Goal: Information Seeking & Learning: Learn about a topic

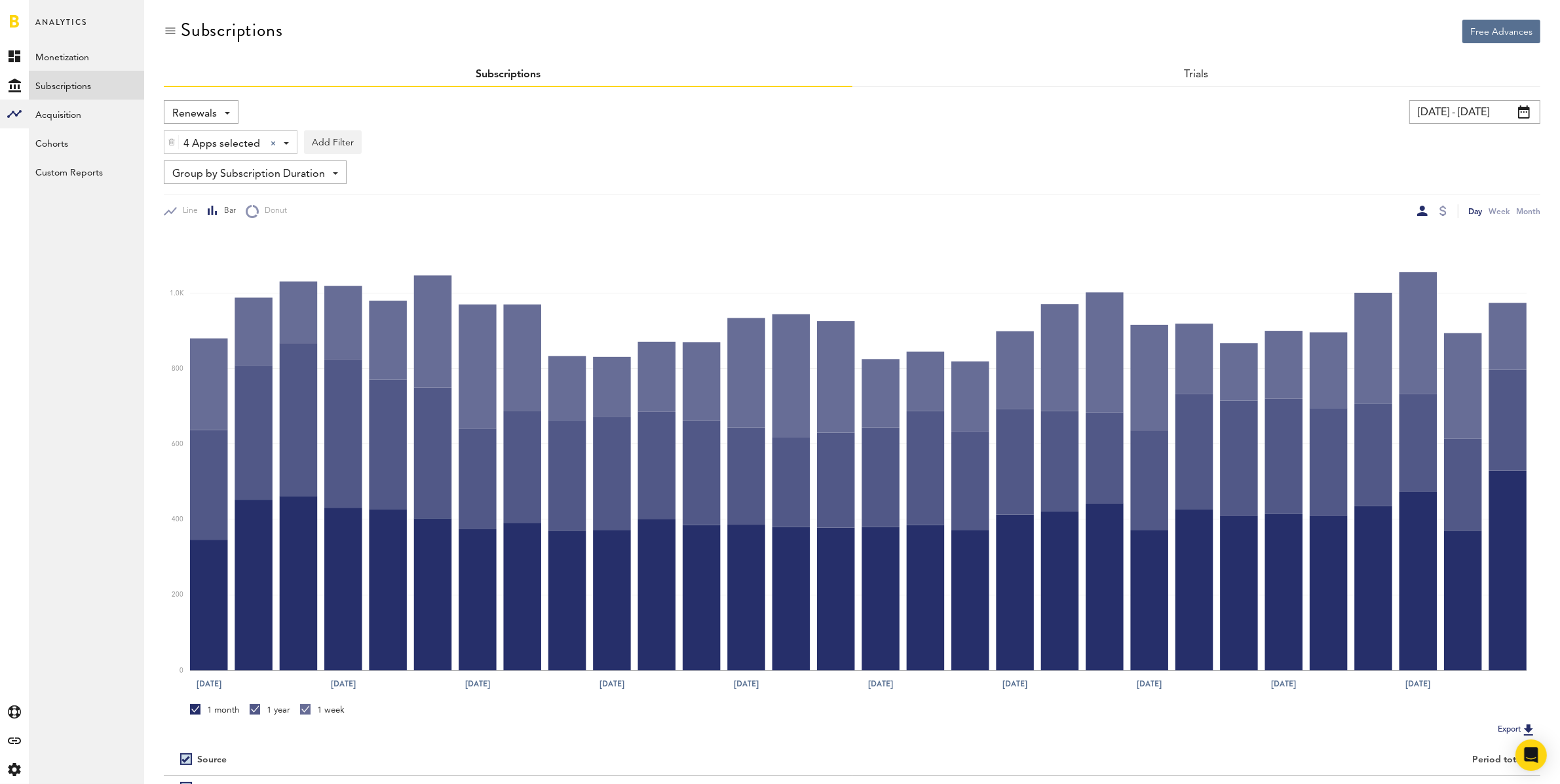
click at [224, 114] on div "Renewals Revenue MRR Actives Trial Status Billing Retries New Subscriptions Ren…" at bounding box center [201, 112] width 75 height 24
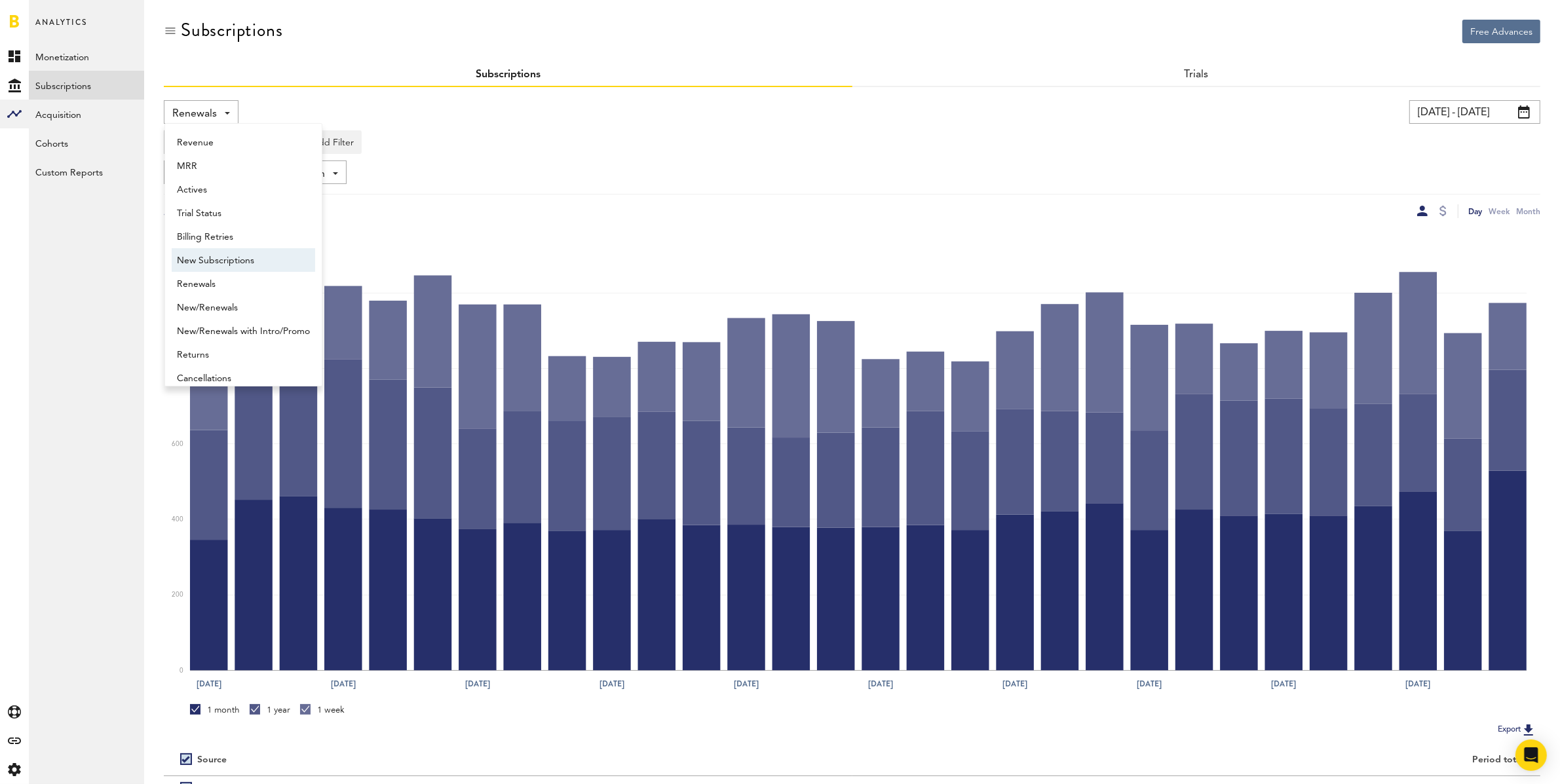
click at [241, 253] on span "New Subscriptions" at bounding box center [243, 261] width 133 height 22
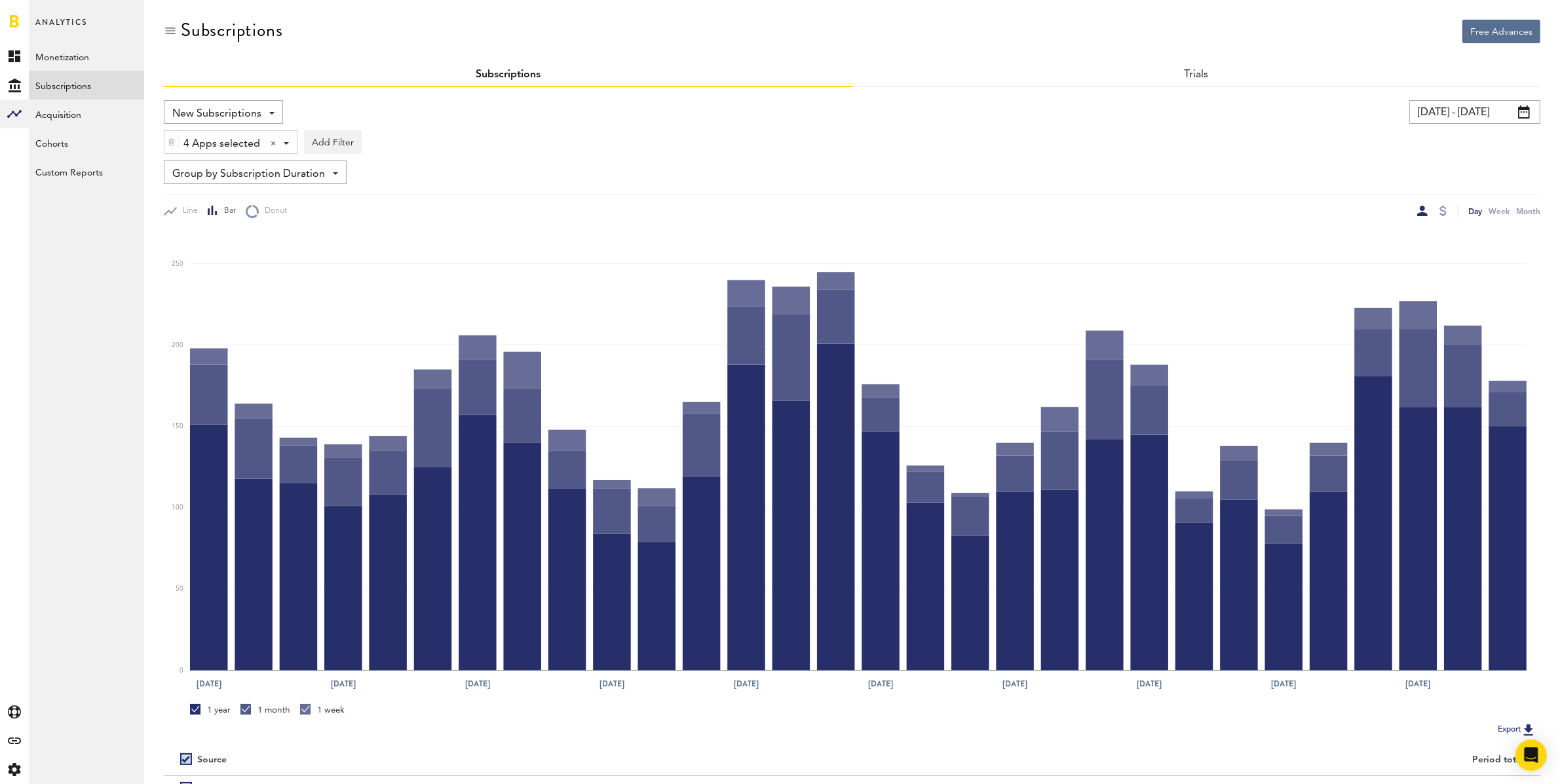
click at [245, 176] on span "Group by Subscription Duration" at bounding box center [249, 174] width 153 height 22
click at [236, 298] on span "Group by Country" at bounding box center [255, 297] width 157 height 22
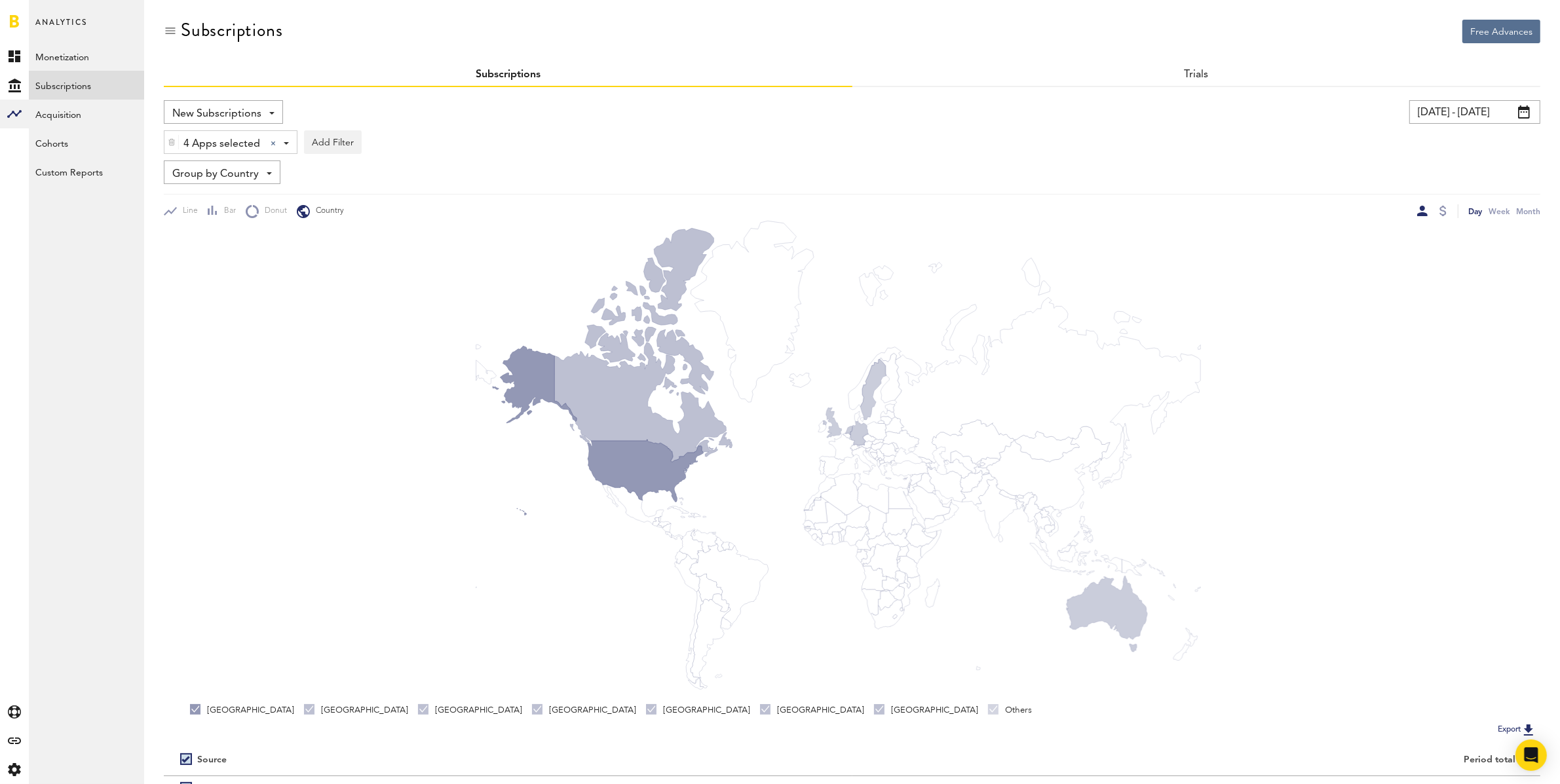
click at [230, 179] on span "Group by Country" at bounding box center [216, 174] width 87 height 22
click at [235, 205] on span "Group by Platform" at bounding box center [243, 203] width 132 height 22
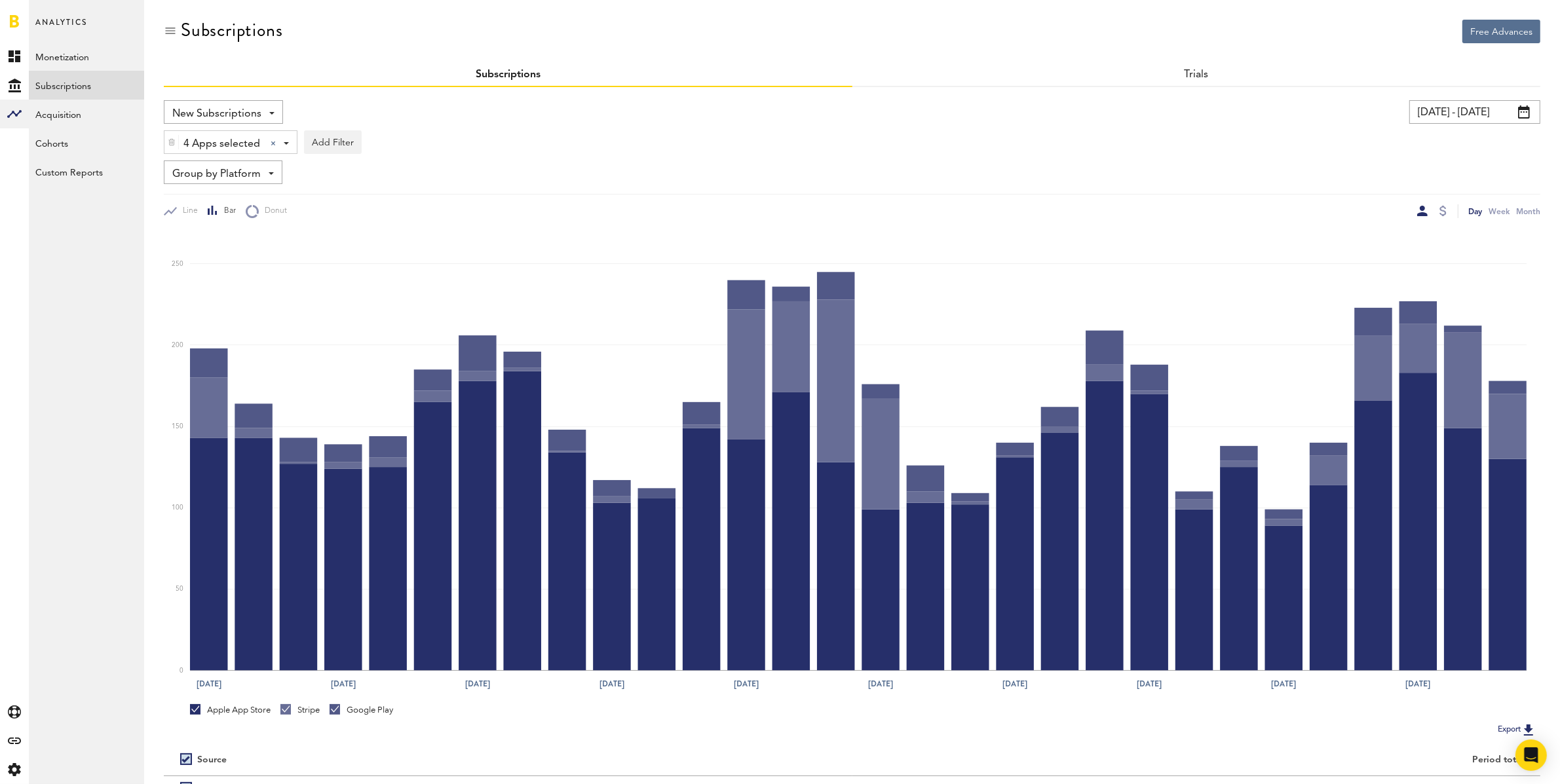
click at [1476, 110] on input "[DATE] - [DATE]" at bounding box center [1474, 112] width 131 height 24
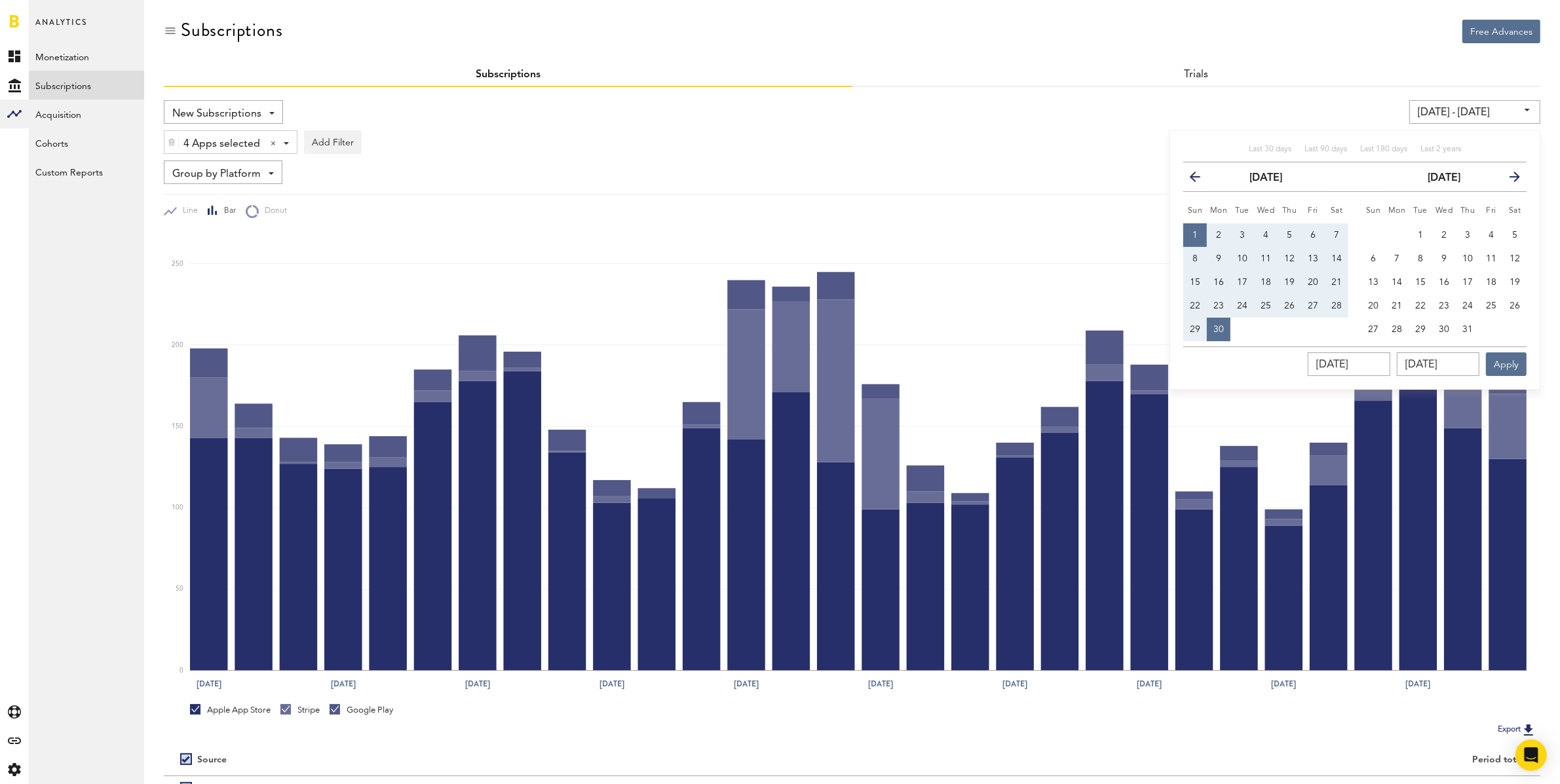
click at [1200, 179] on icon "button" at bounding box center [1200, 179] width 0 height 0
click at [1289, 231] on span "1" at bounding box center [1289, 235] width 6 height 9
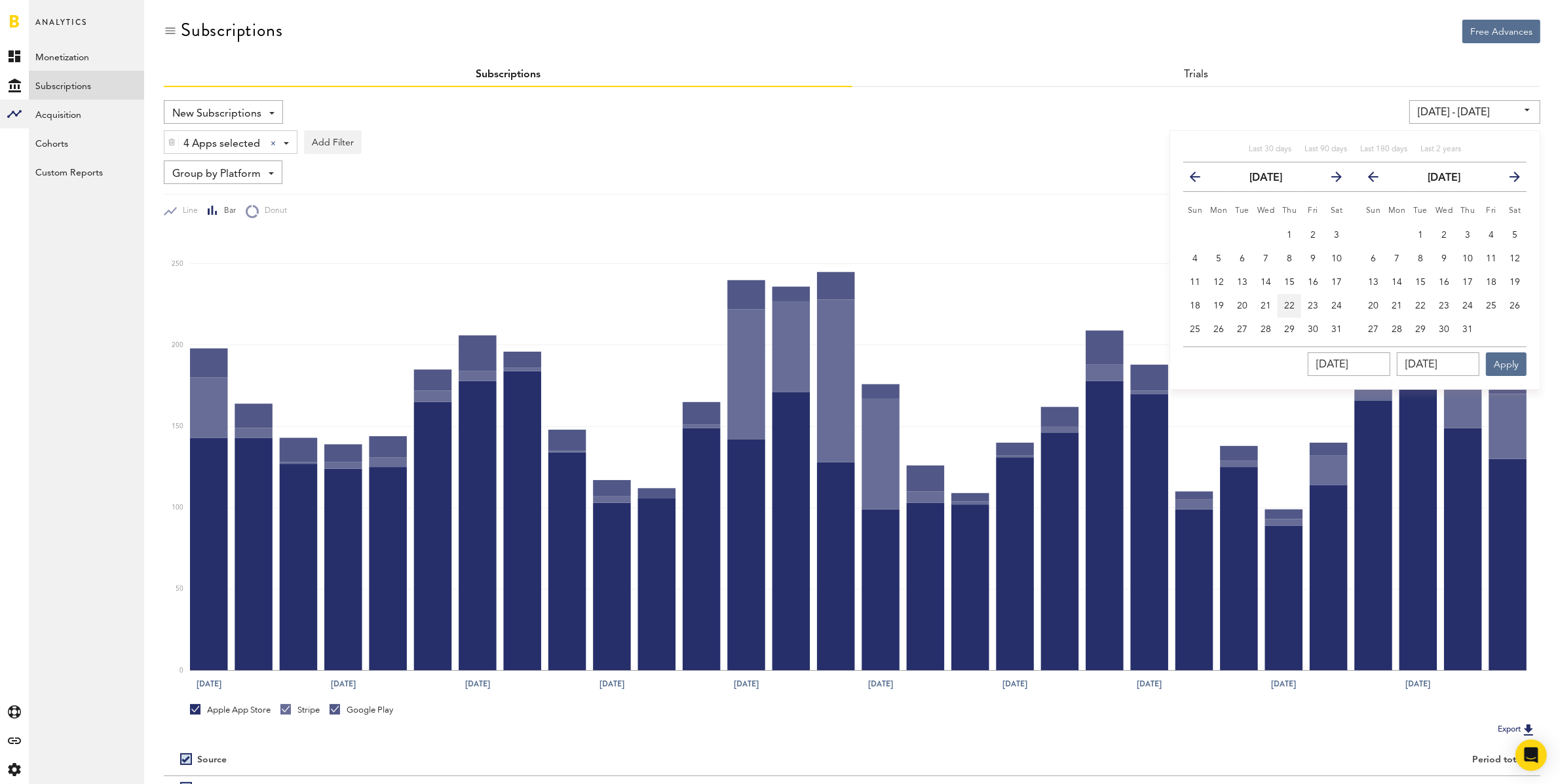
type input "[DATE] - [DATE]"
type input "[DATE]"
click at [1338, 329] on span "31" at bounding box center [1336, 330] width 10 height 9
type input "[DATE] - [DATE]"
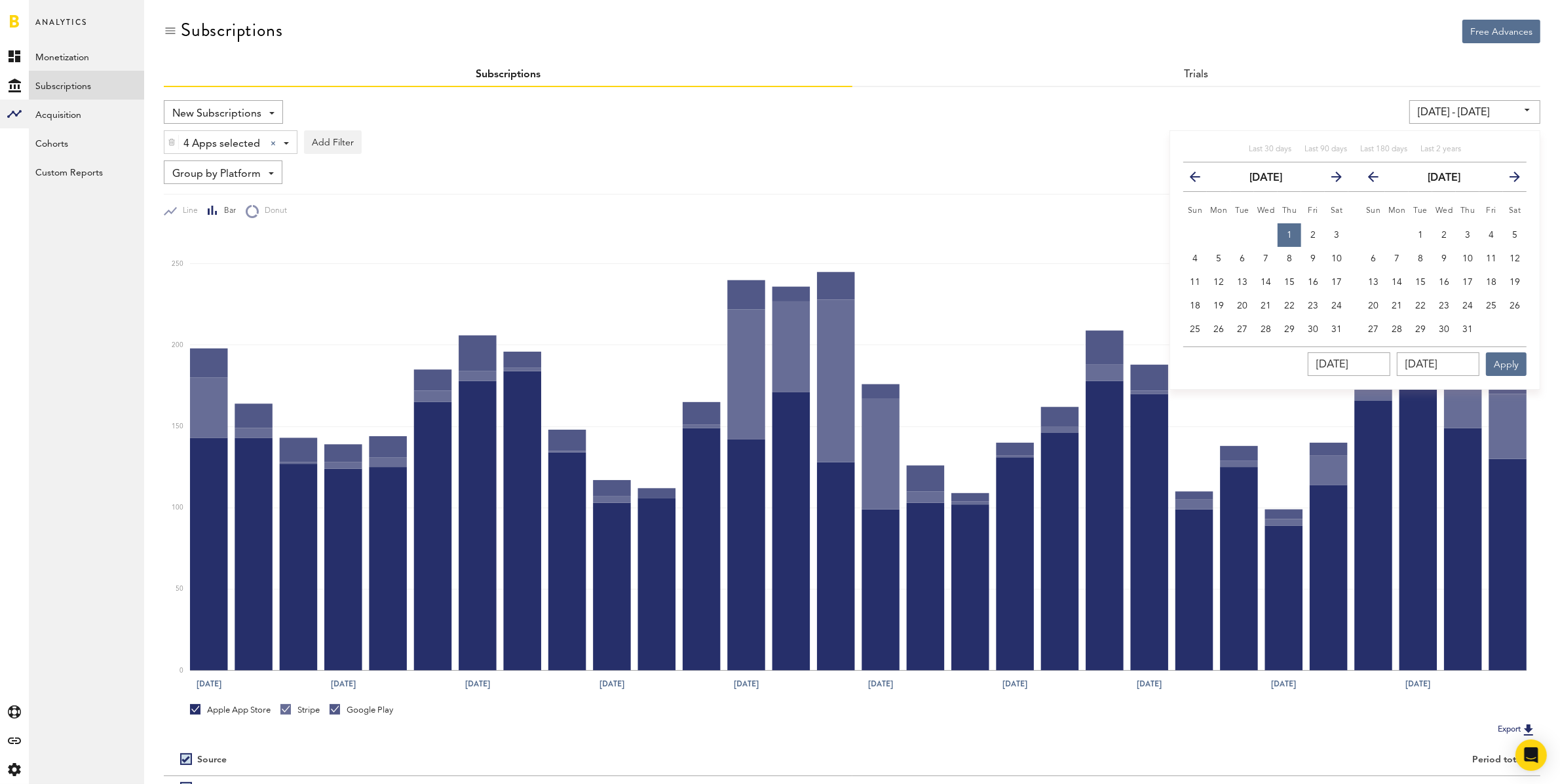
type input "[DATE]"
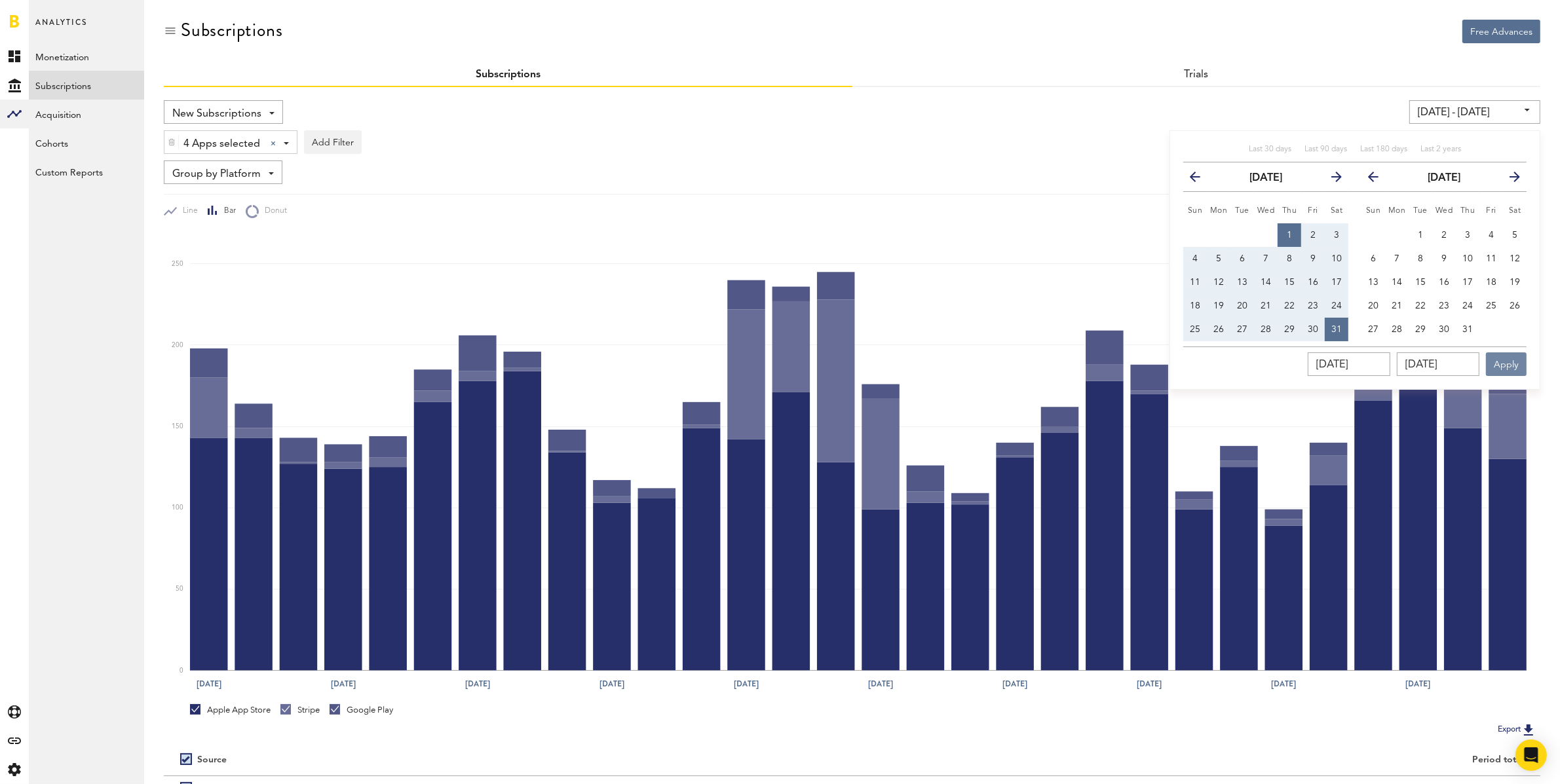
click at [1507, 364] on button "Apply" at bounding box center [1506, 364] width 41 height 24
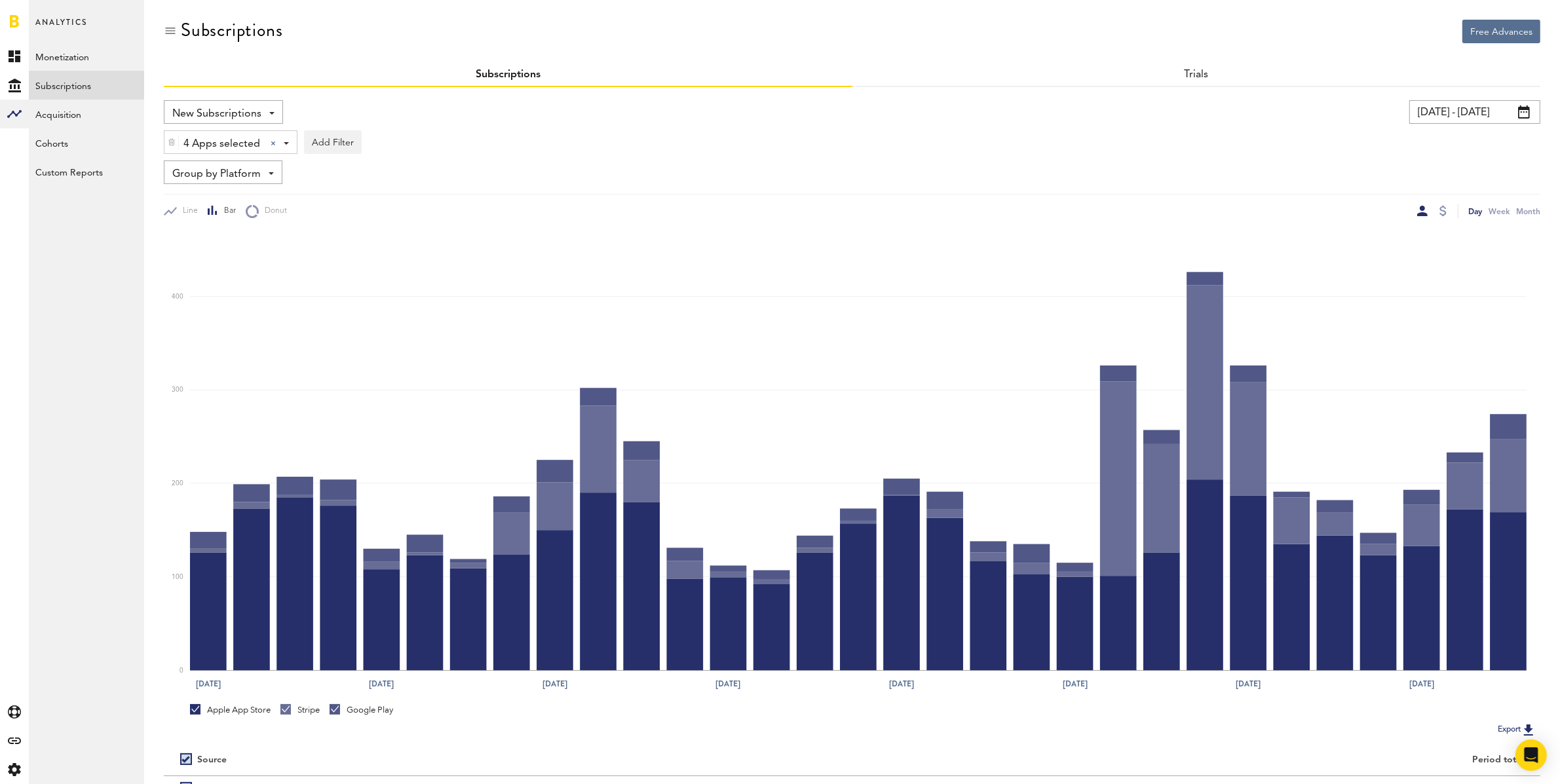
click at [1422, 117] on input "[DATE] - [DATE]" at bounding box center [1474, 112] width 131 height 24
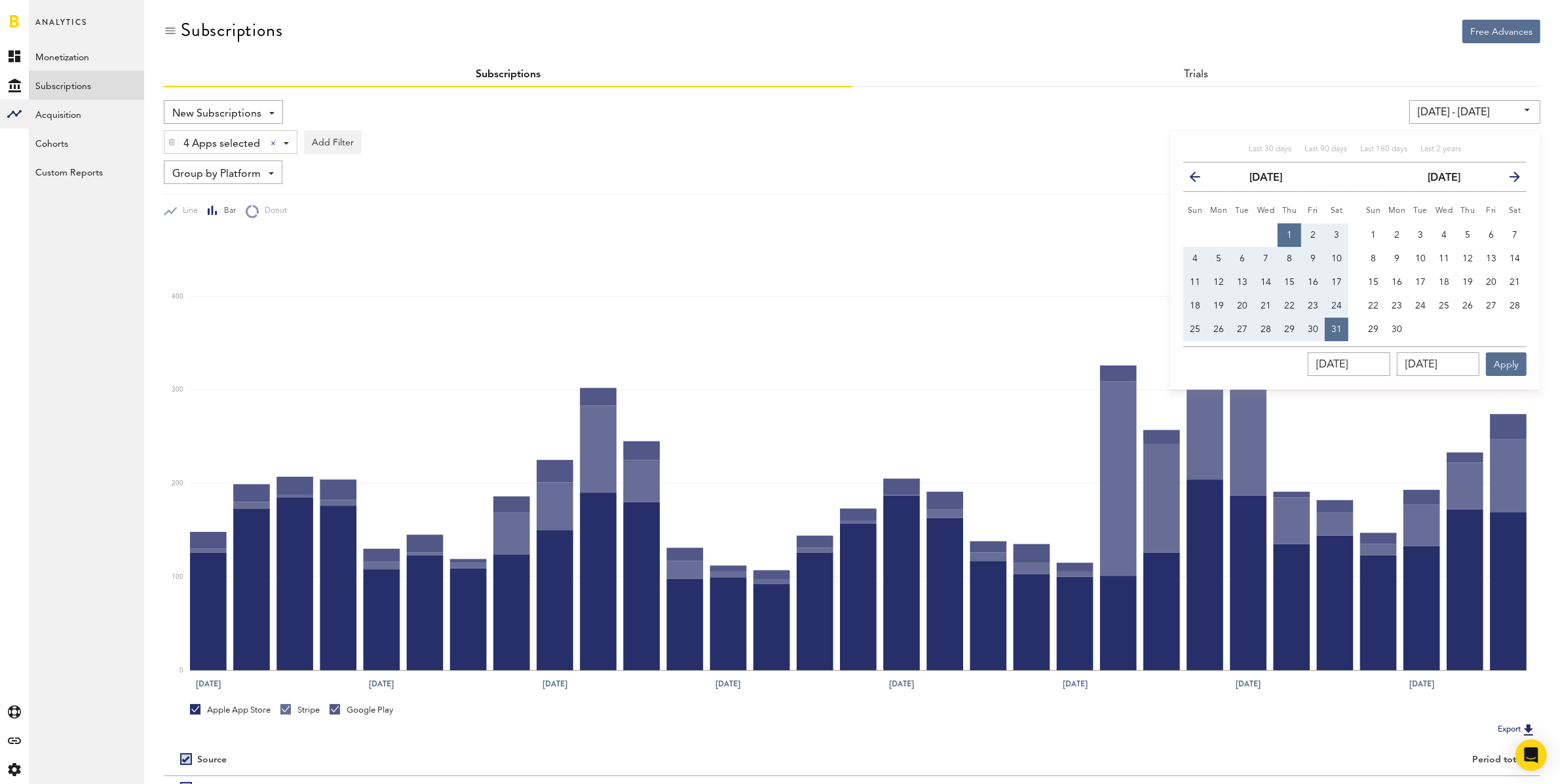
click at [1200, 179] on icon "button" at bounding box center [1200, 179] width 0 height 0
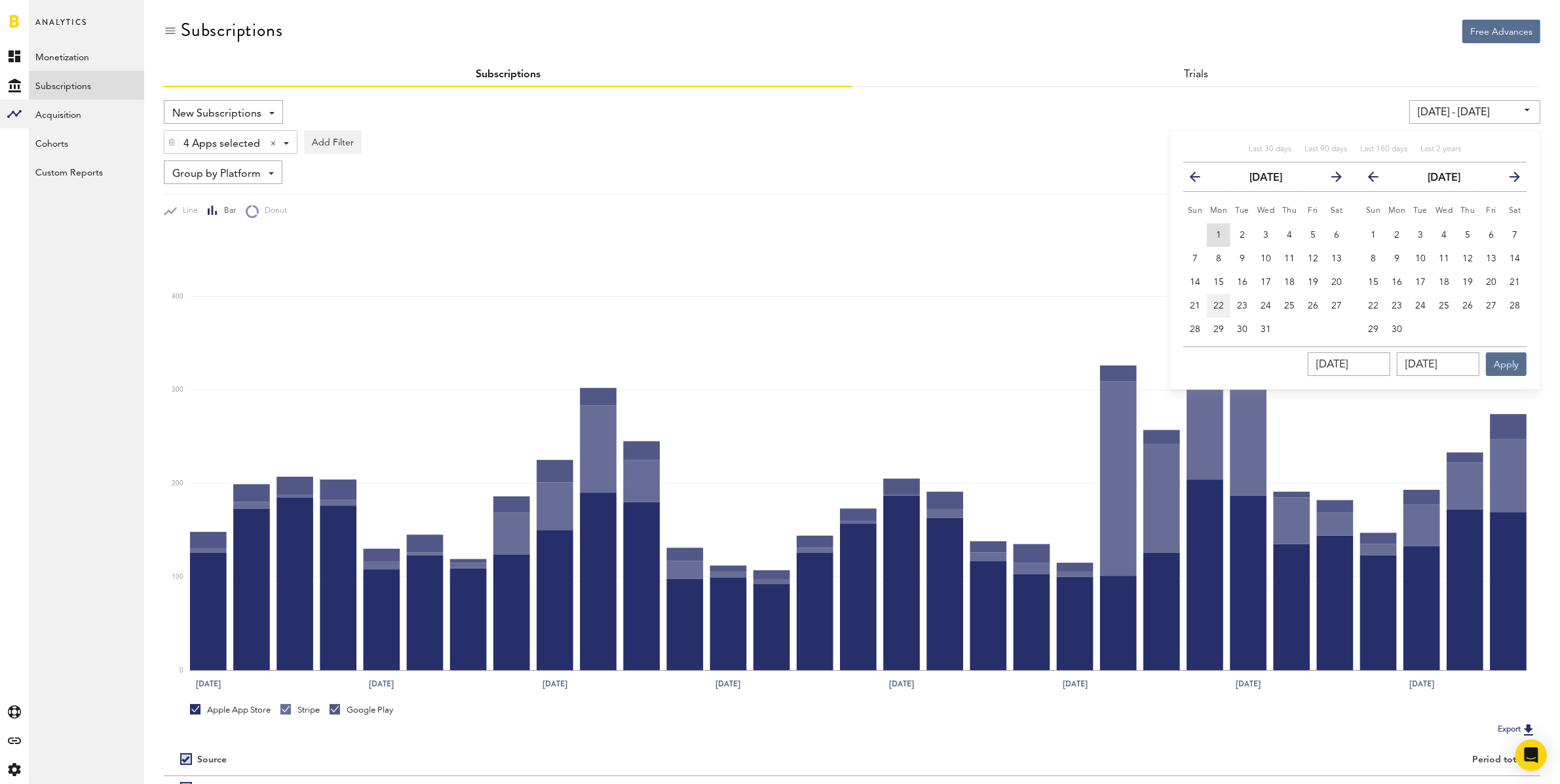
drag, startPoint x: 1217, startPoint y: 231, endPoint x: 1229, endPoint y: 296, distance: 66.1
click at [1217, 231] on span "1" at bounding box center [1218, 235] width 6 height 9
type input "[DATE] - [DATE]"
type input "[DATE]"
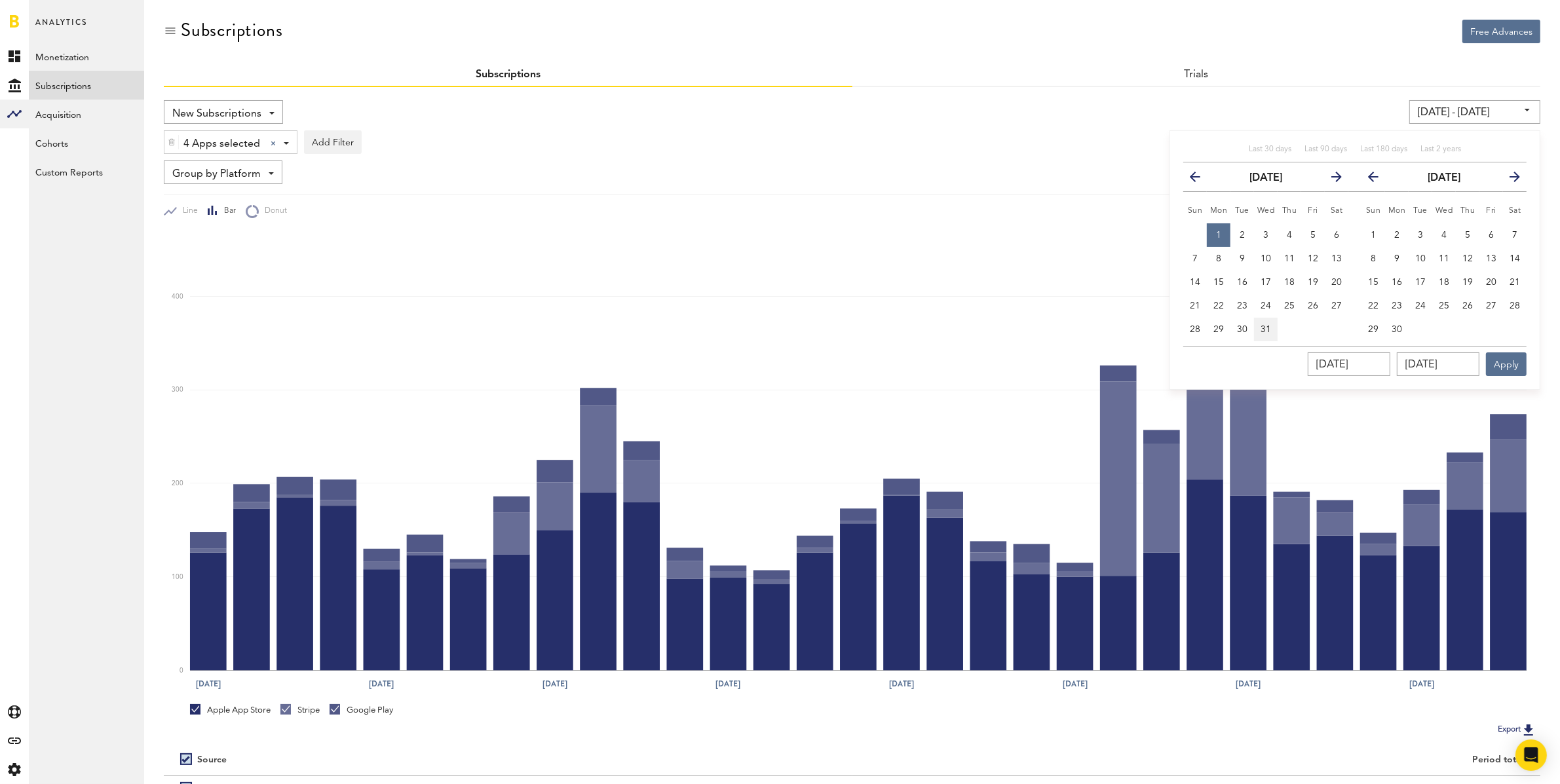
drag, startPoint x: 1262, startPoint y: 324, endPoint x: 1272, endPoint y: 328, distance: 10.8
click at [1262, 325] on span "31" at bounding box center [1265, 330] width 10 height 9
type input "[DATE] - [DATE]"
type input "[DATE]"
click at [1509, 360] on button "Apply" at bounding box center [1506, 364] width 41 height 24
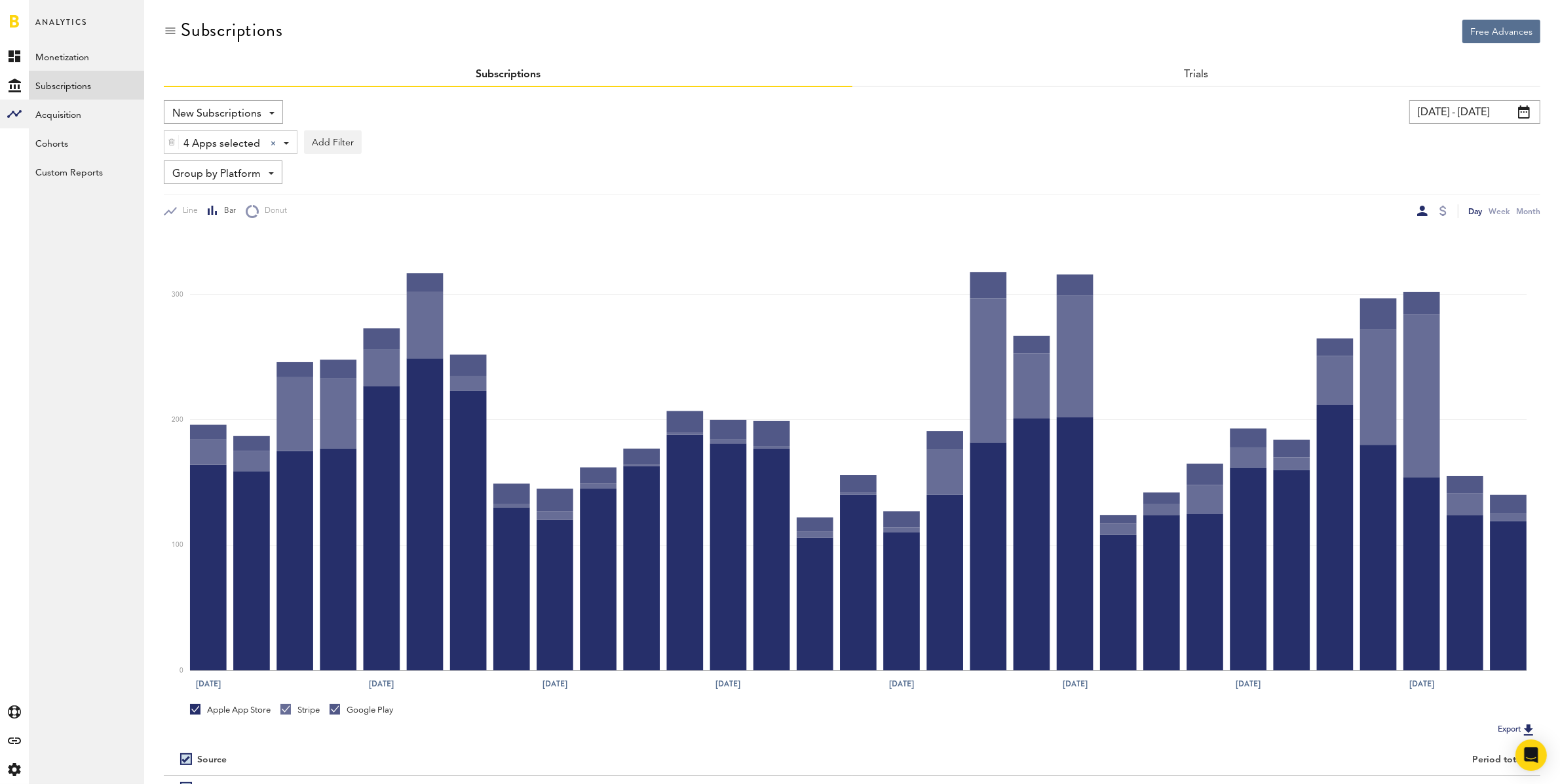
click at [1427, 113] on input "[DATE] - [DATE]" at bounding box center [1474, 112] width 131 height 24
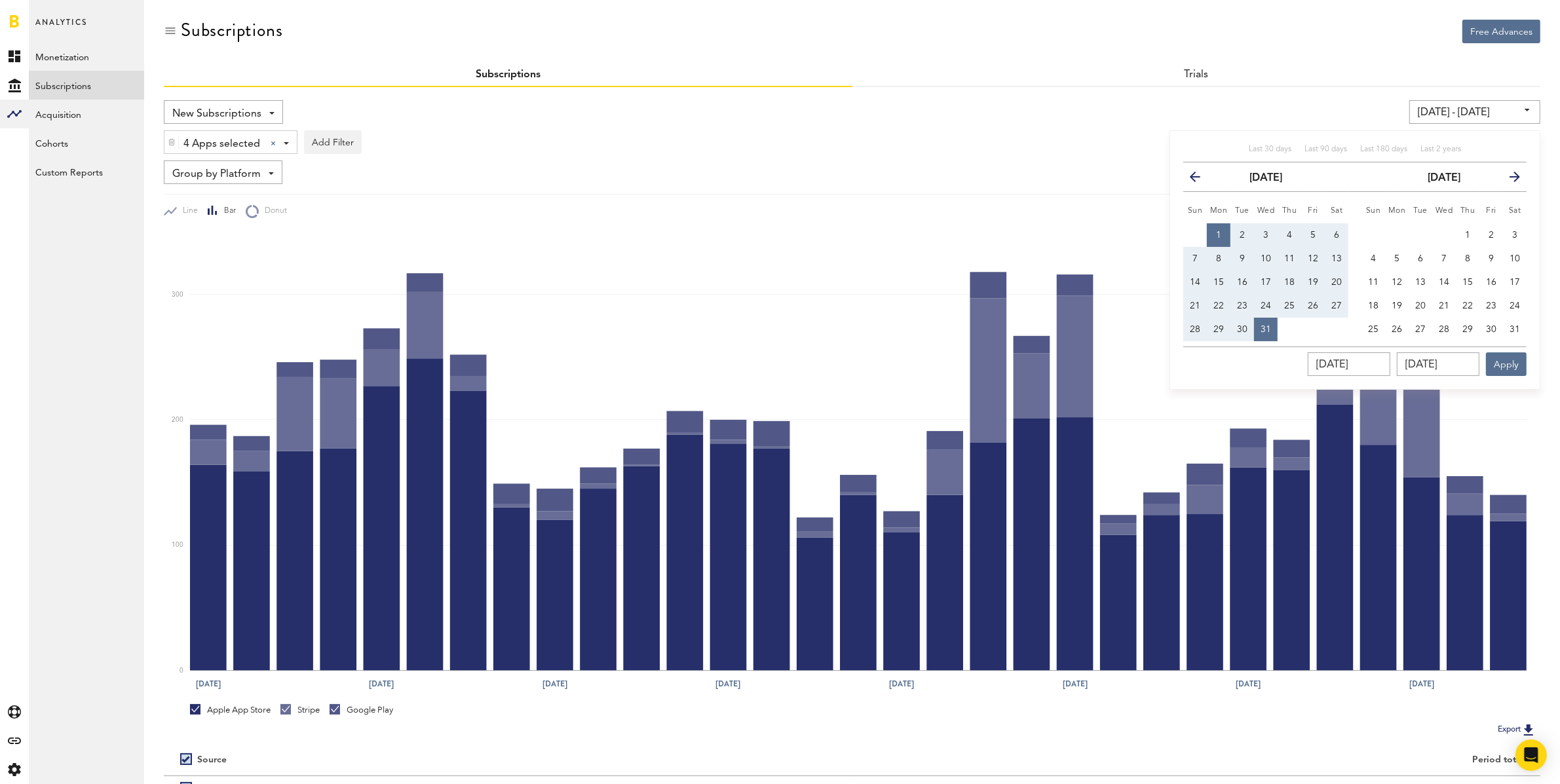
click at [1509, 179] on icon "button" at bounding box center [1509, 179] width 0 height 0
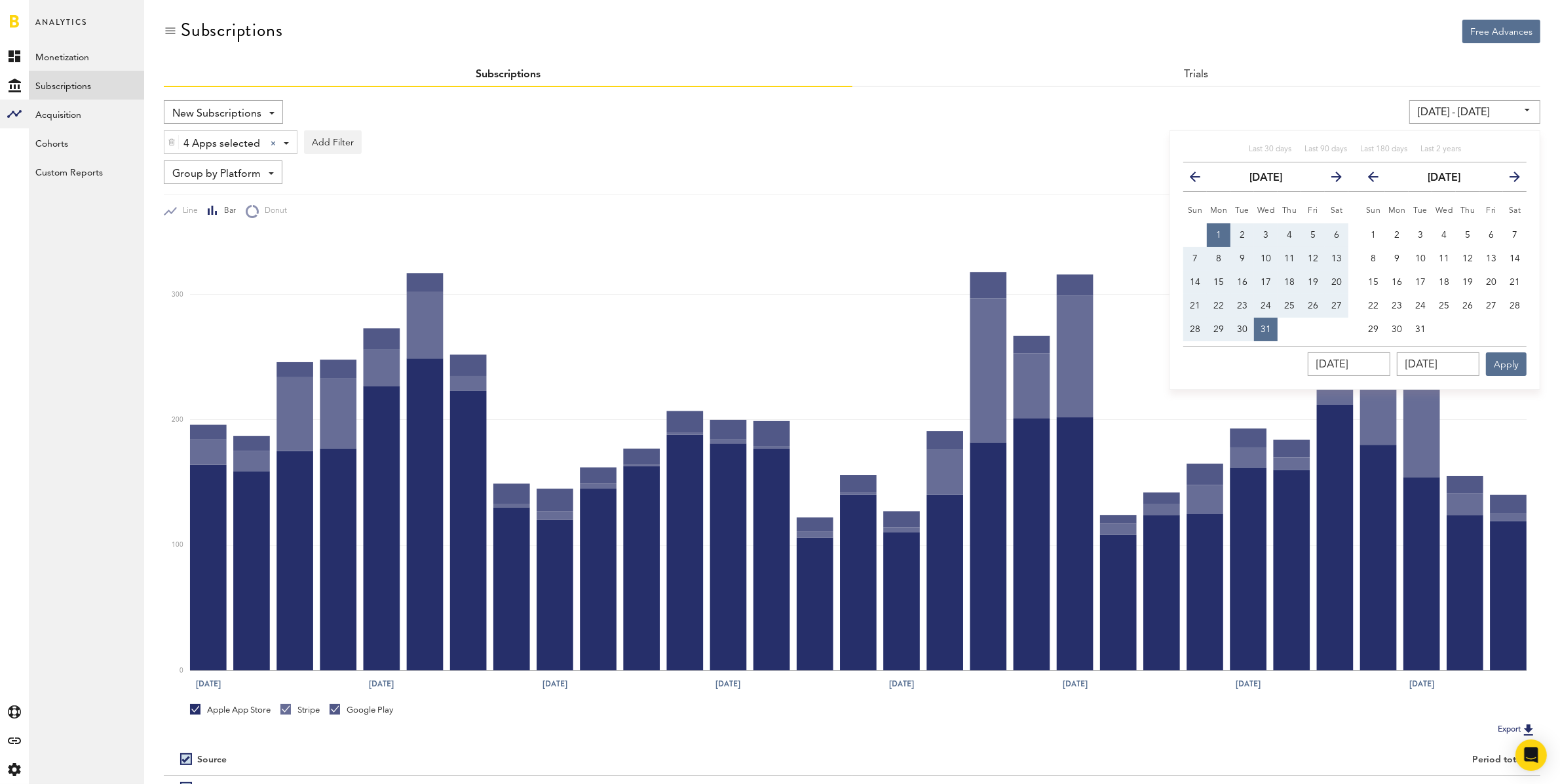
click at [1509, 179] on icon "button" at bounding box center [1509, 179] width 0 height 0
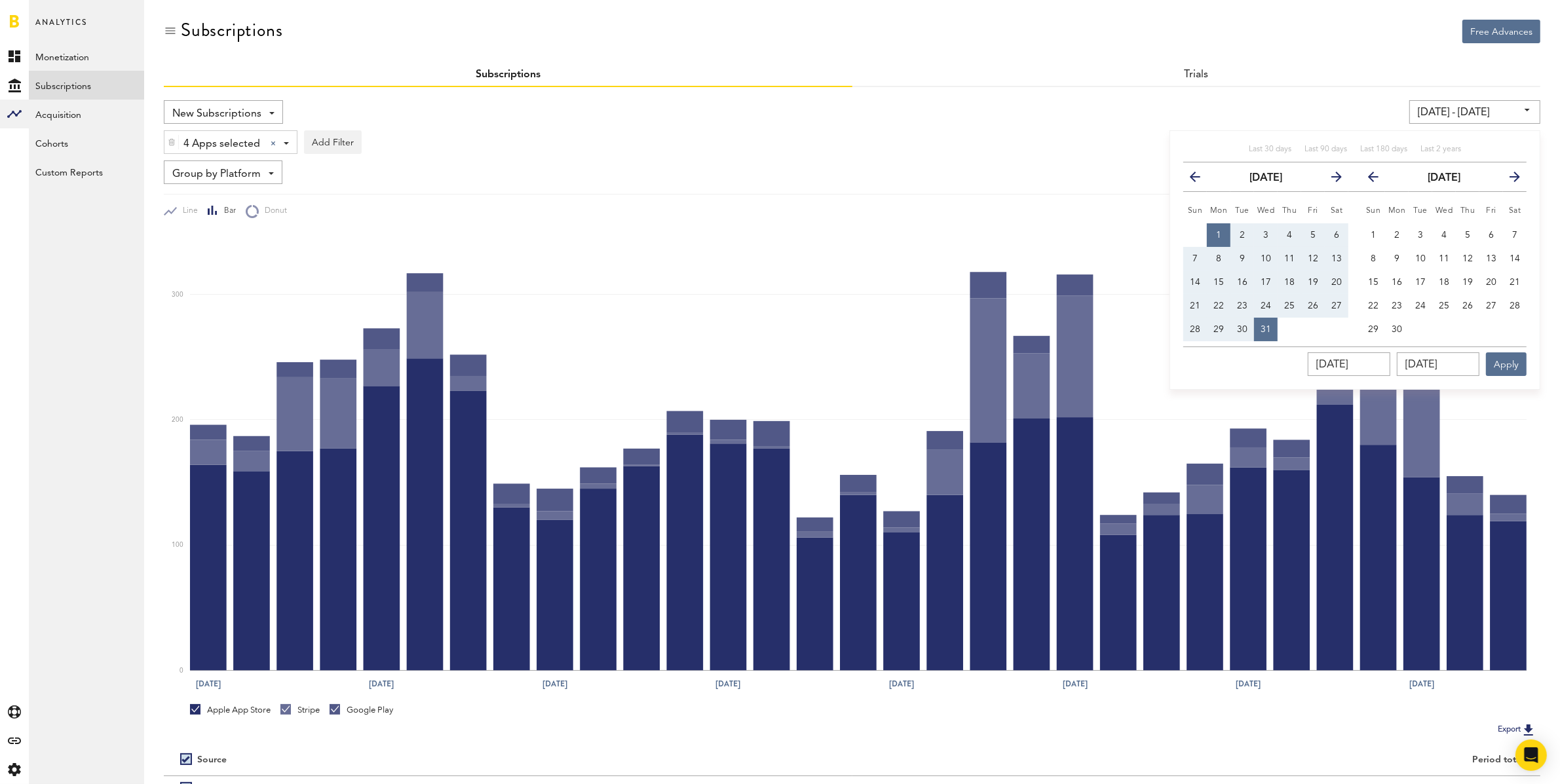
click at [1509, 179] on icon "button" at bounding box center [1509, 179] width 0 height 0
click at [1417, 221] on th "Tue" at bounding box center [1420, 208] width 24 height 32
click at [1420, 235] on span "1" at bounding box center [1420, 235] width 6 height 9
type input "[DATE] - [DATE]"
type input "[DATE]"
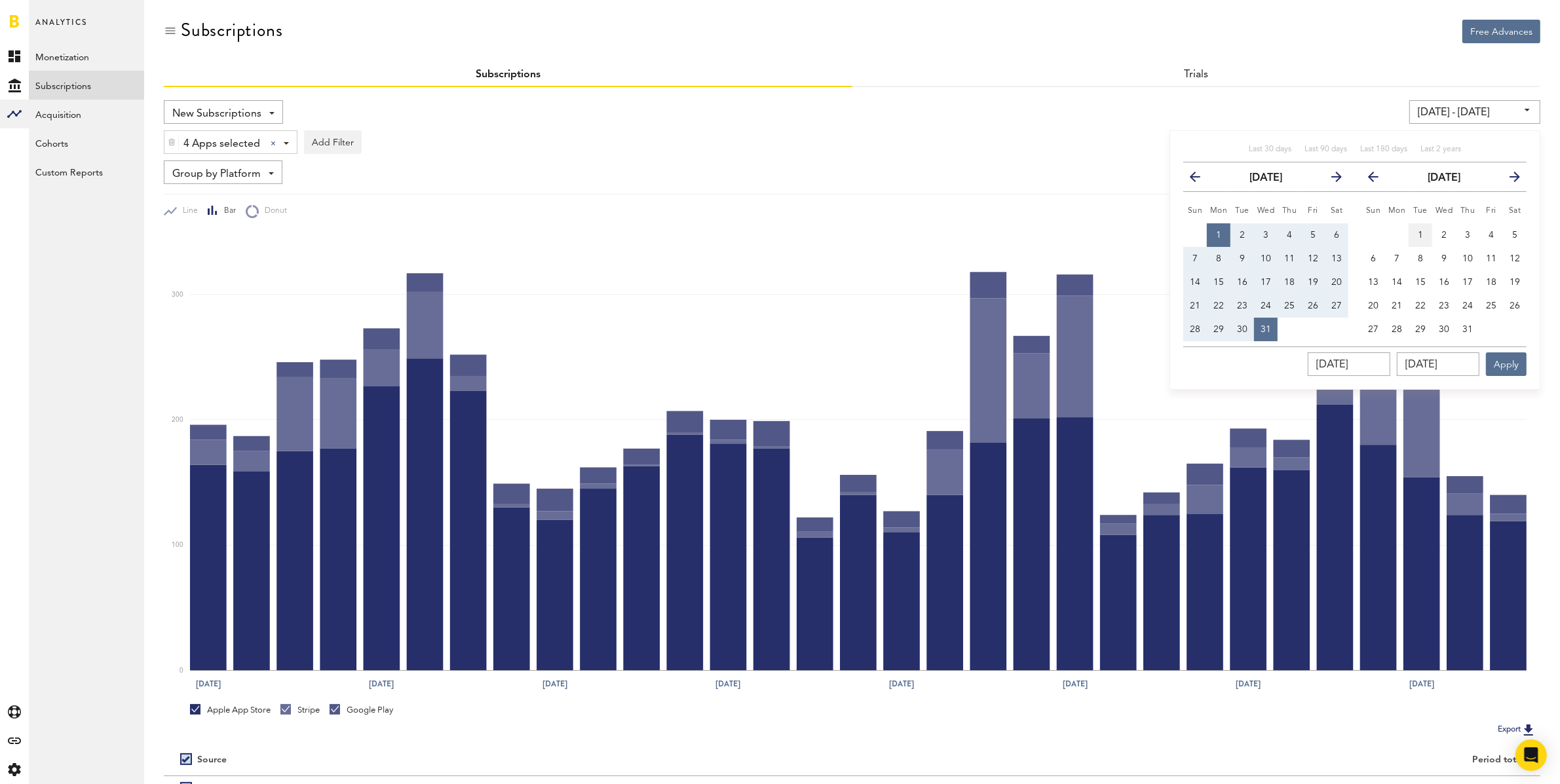
type input "[DATE]"
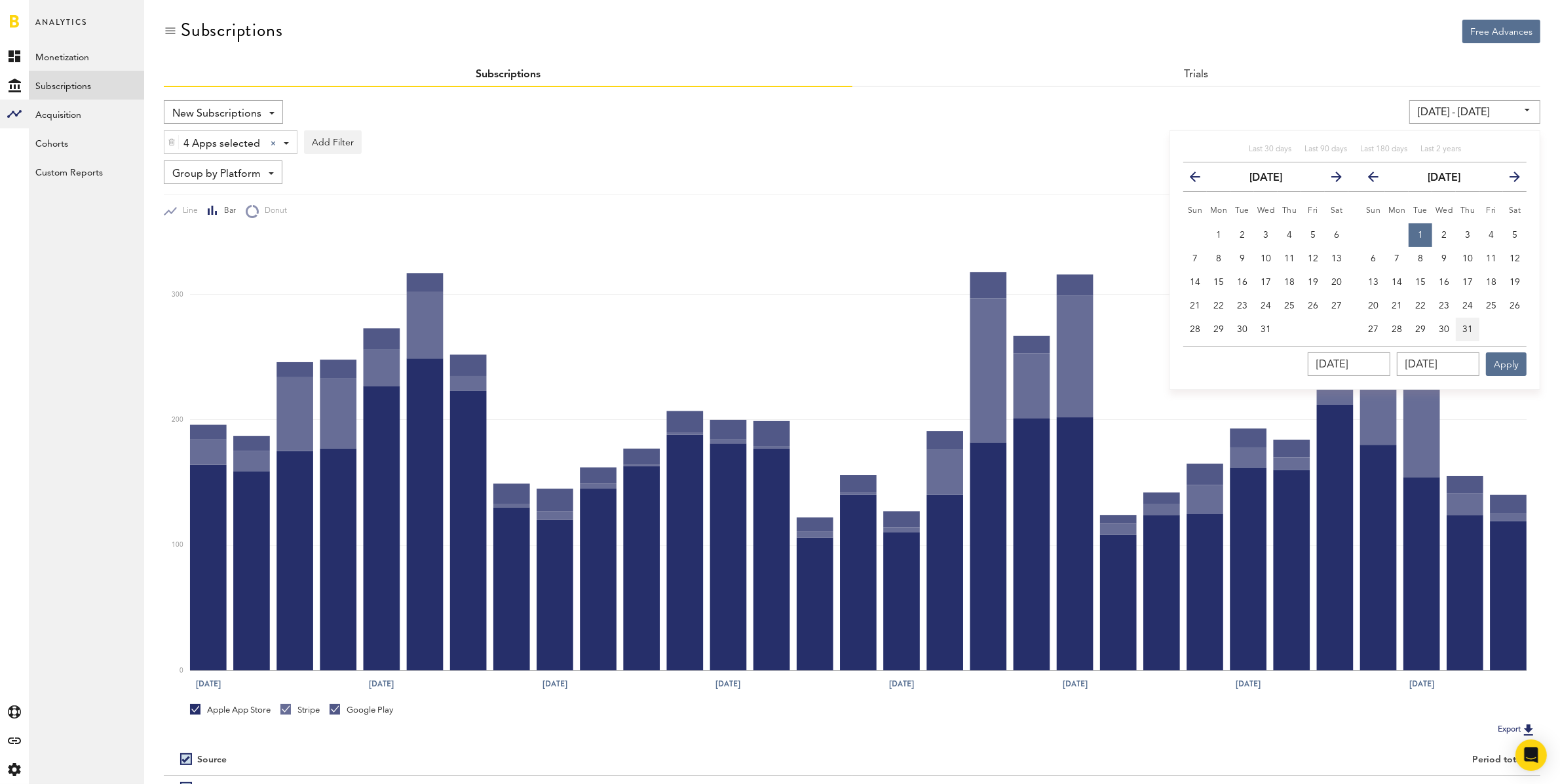
drag, startPoint x: 1462, startPoint y: 322, endPoint x: 1470, endPoint y: 329, distance: 10.6
click at [1462, 323] on button "31" at bounding box center [1467, 329] width 24 height 24
type input "[DATE] - [DATE]"
type input "[DATE]"
click at [1523, 373] on button "Apply" at bounding box center [1506, 364] width 41 height 24
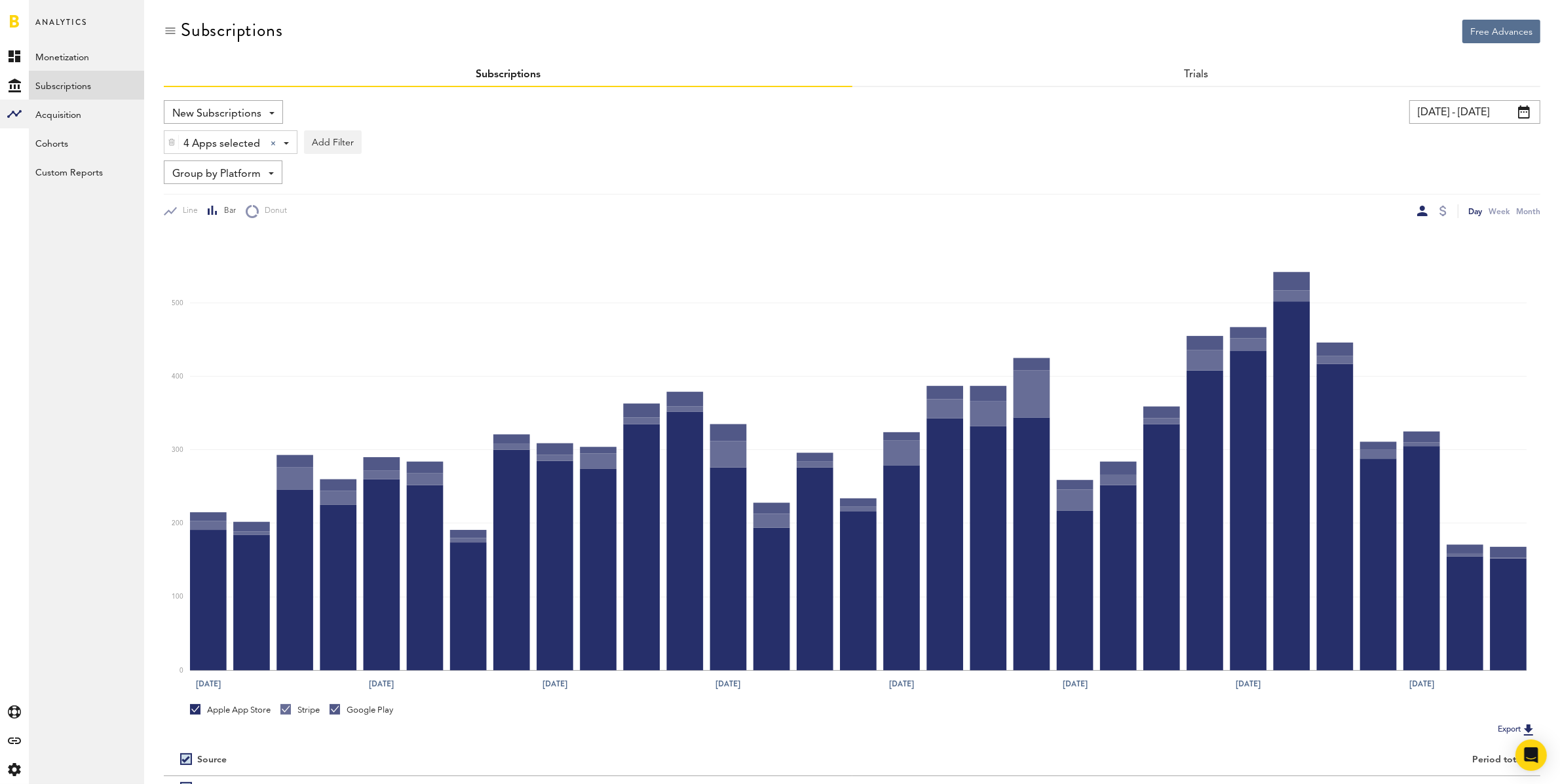
click at [1440, 115] on input "[DATE] - [DATE]" at bounding box center [1474, 112] width 131 height 24
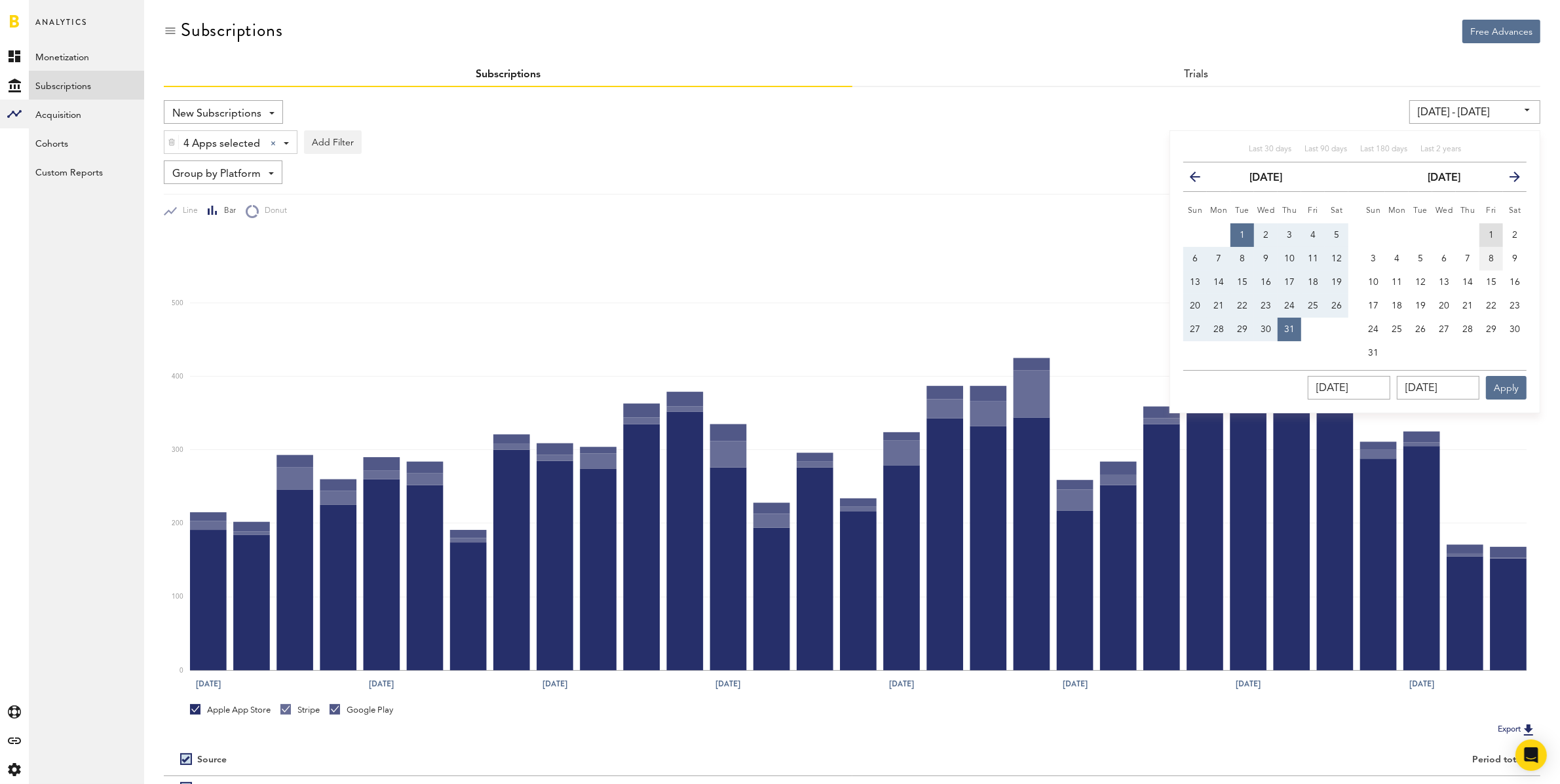
click at [1488, 231] on span "1" at bounding box center [1491, 235] width 6 height 9
type input "[DATE] - [DATE]"
type input "[DATE]"
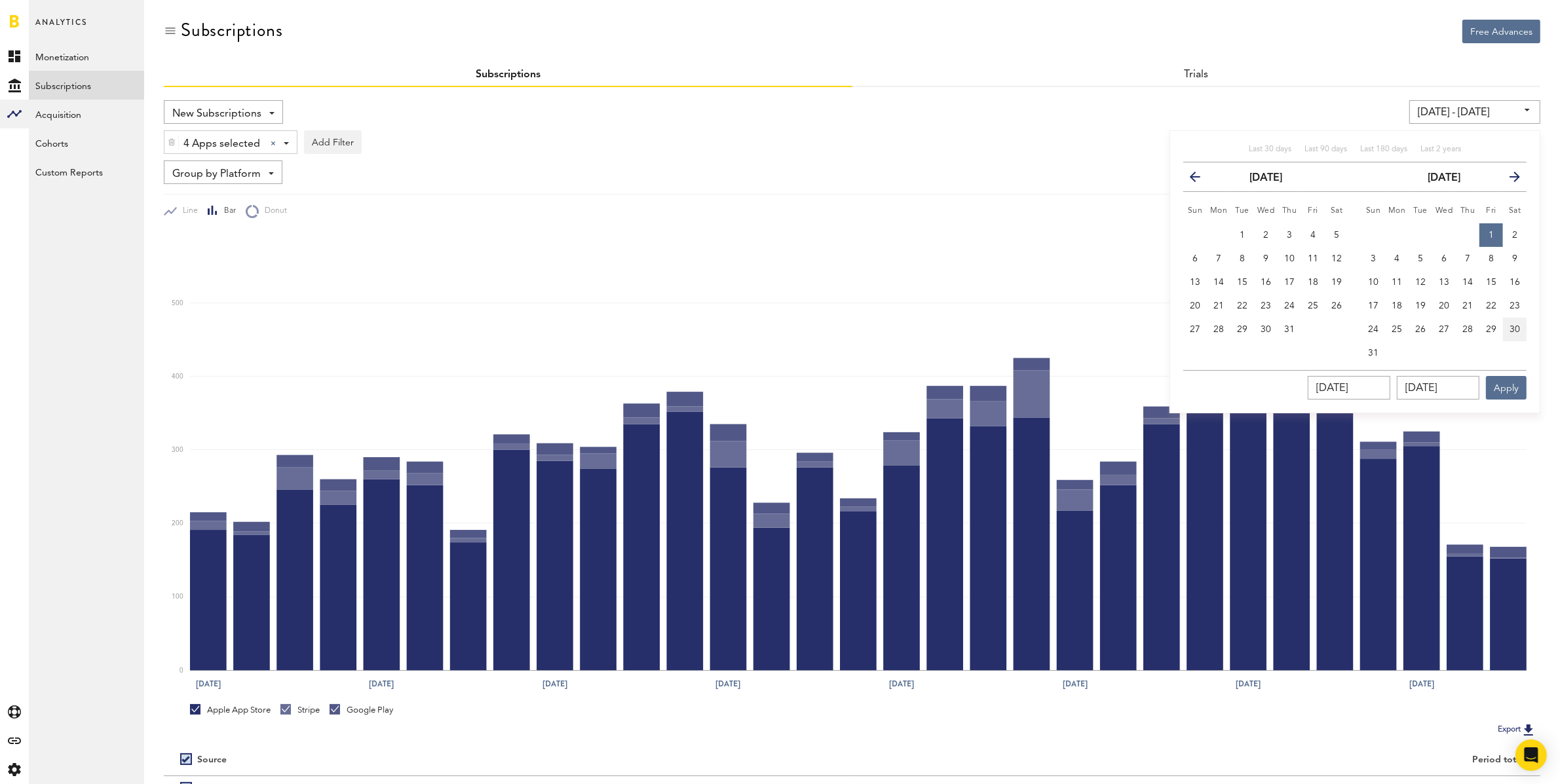
click at [1521, 329] on button "30" at bounding box center [1514, 329] width 24 height 24
type input "[DATE] - [DATE]"
type input "[DATE]"
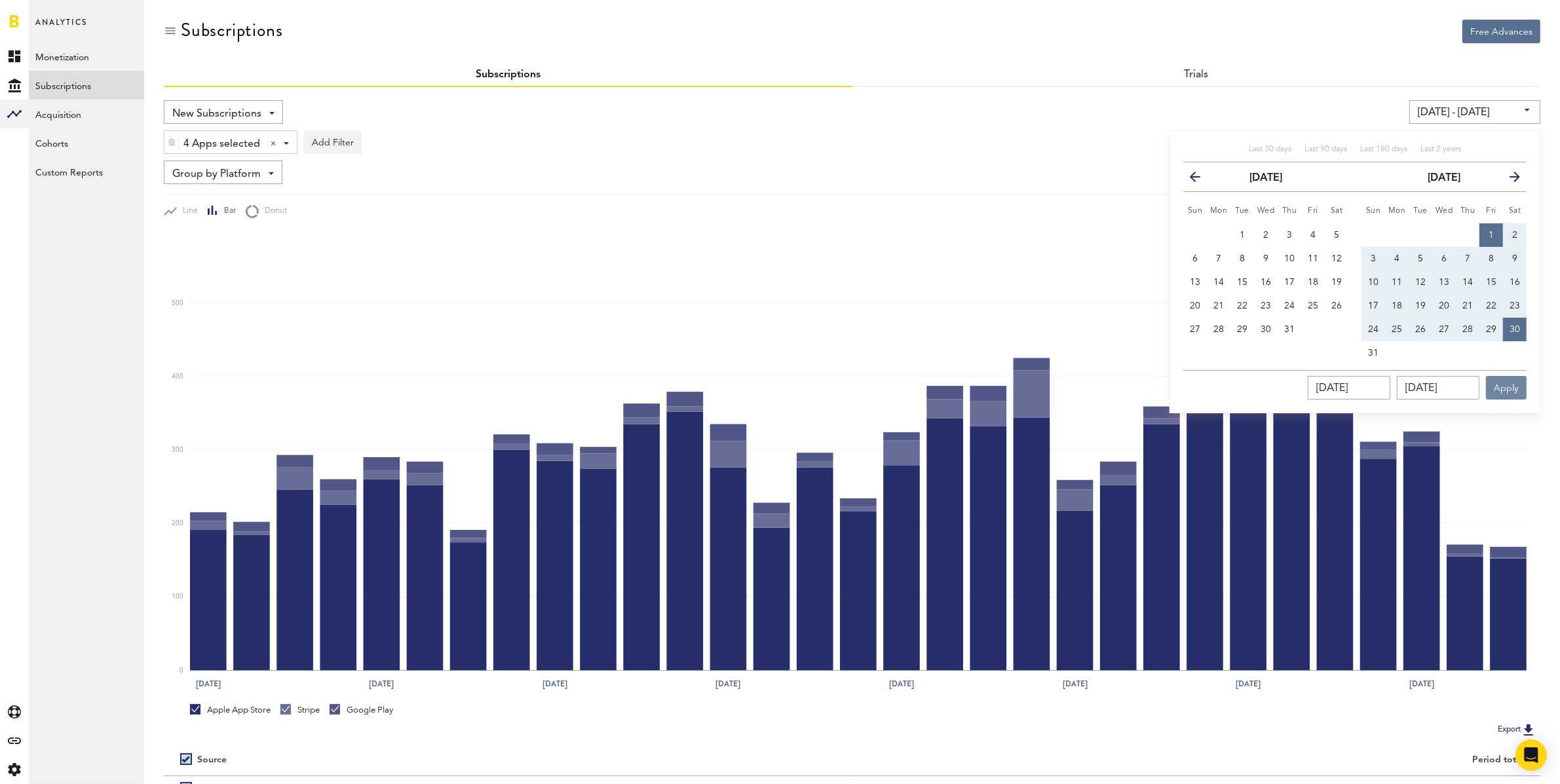
drag, startPoint x: 1517, startPoint y: 387, endPoint x: 1459, endPoint y: 374, distance: 59.4
click at [1517, 386] on button "Apply" at bounding box center [1506, 387] width 41 height 24
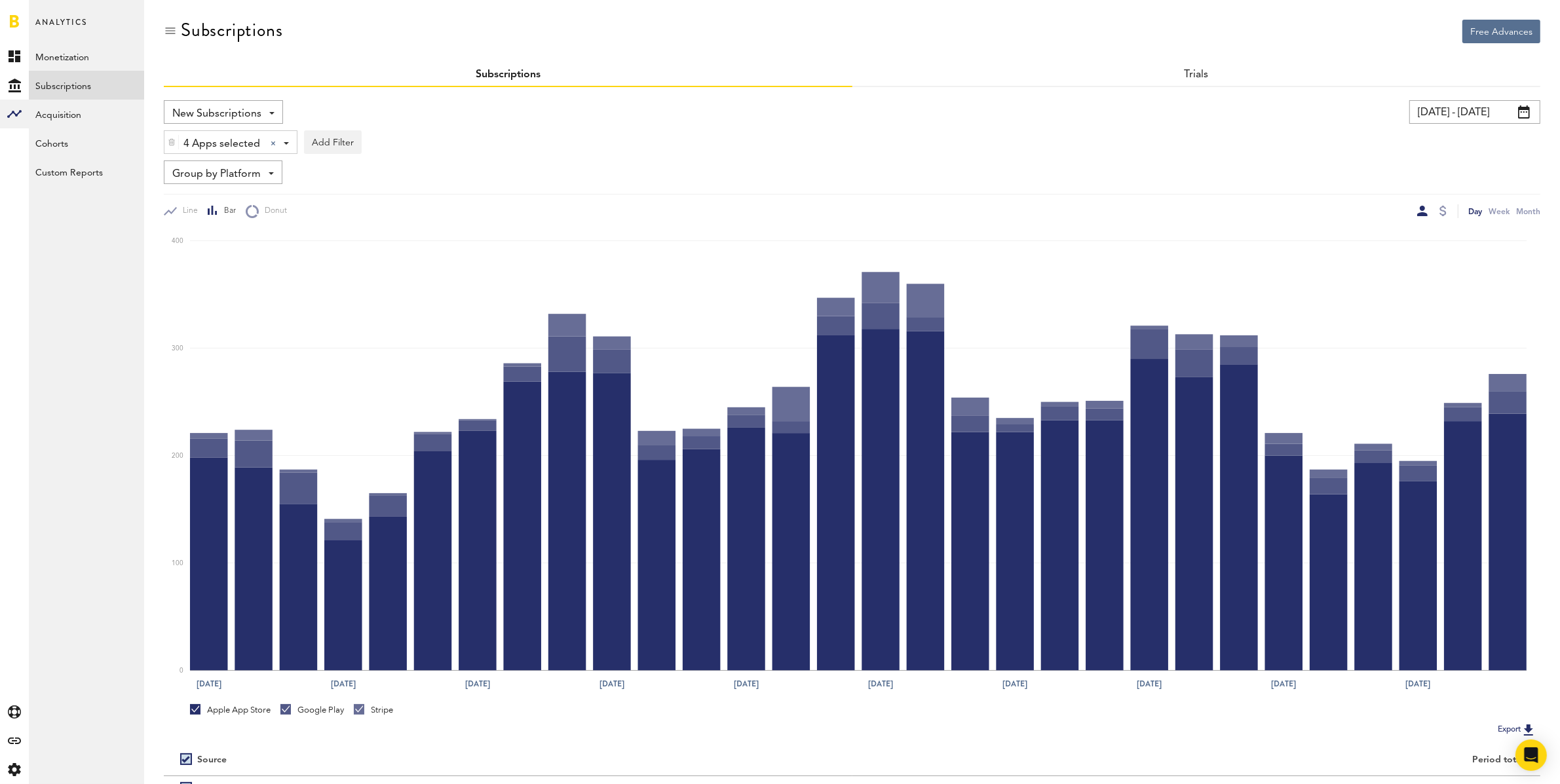
click at [1443, 109] on input "[DATE] - [DATE]" at bounding box center [1474, 112] width 131 height 24
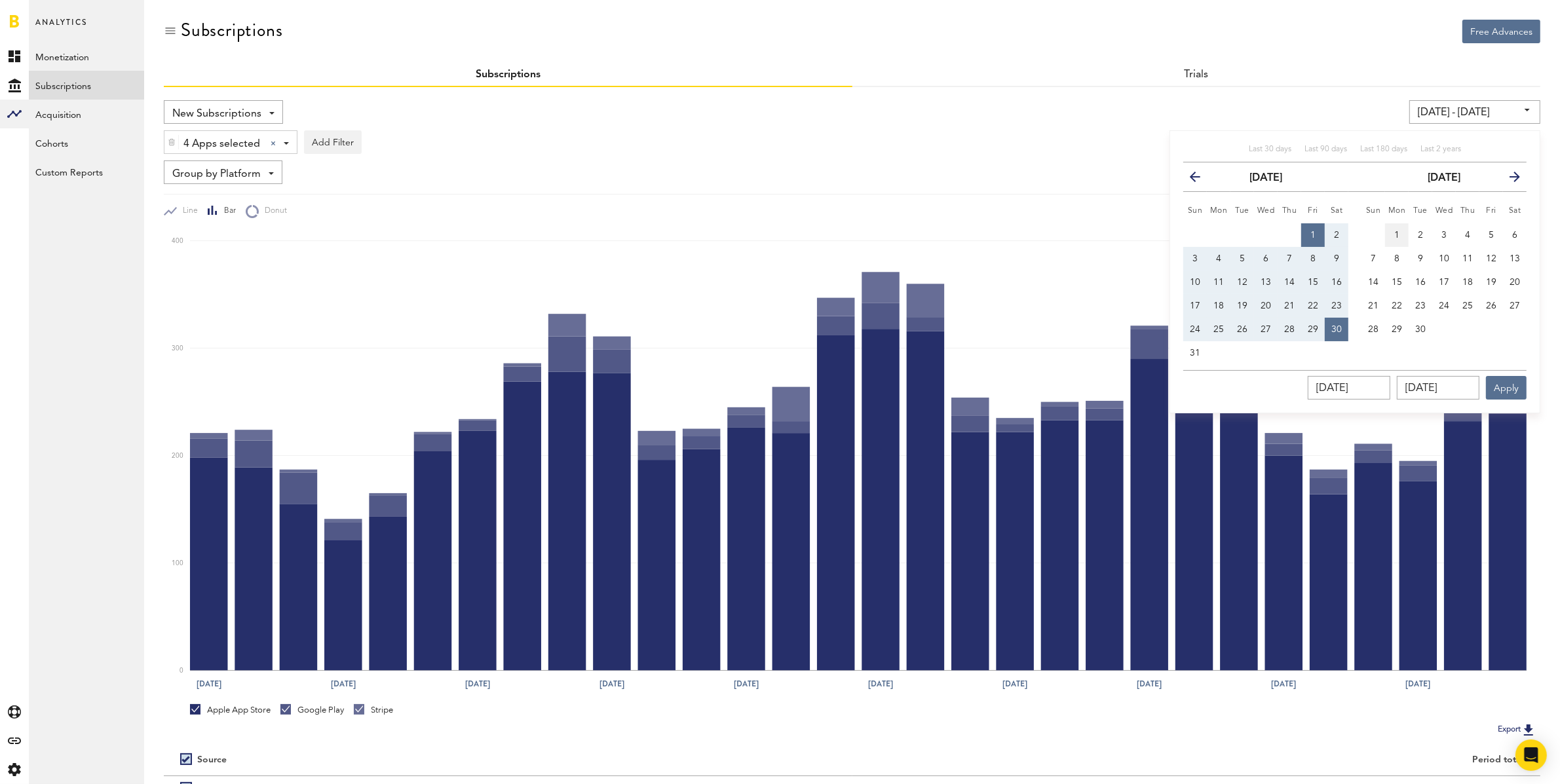
click at [1399, 232] on span "1" at bounding box center [1396, 235] width 6 height 9
type input "[DATE] - [DATE]"
type input "[DATE]"
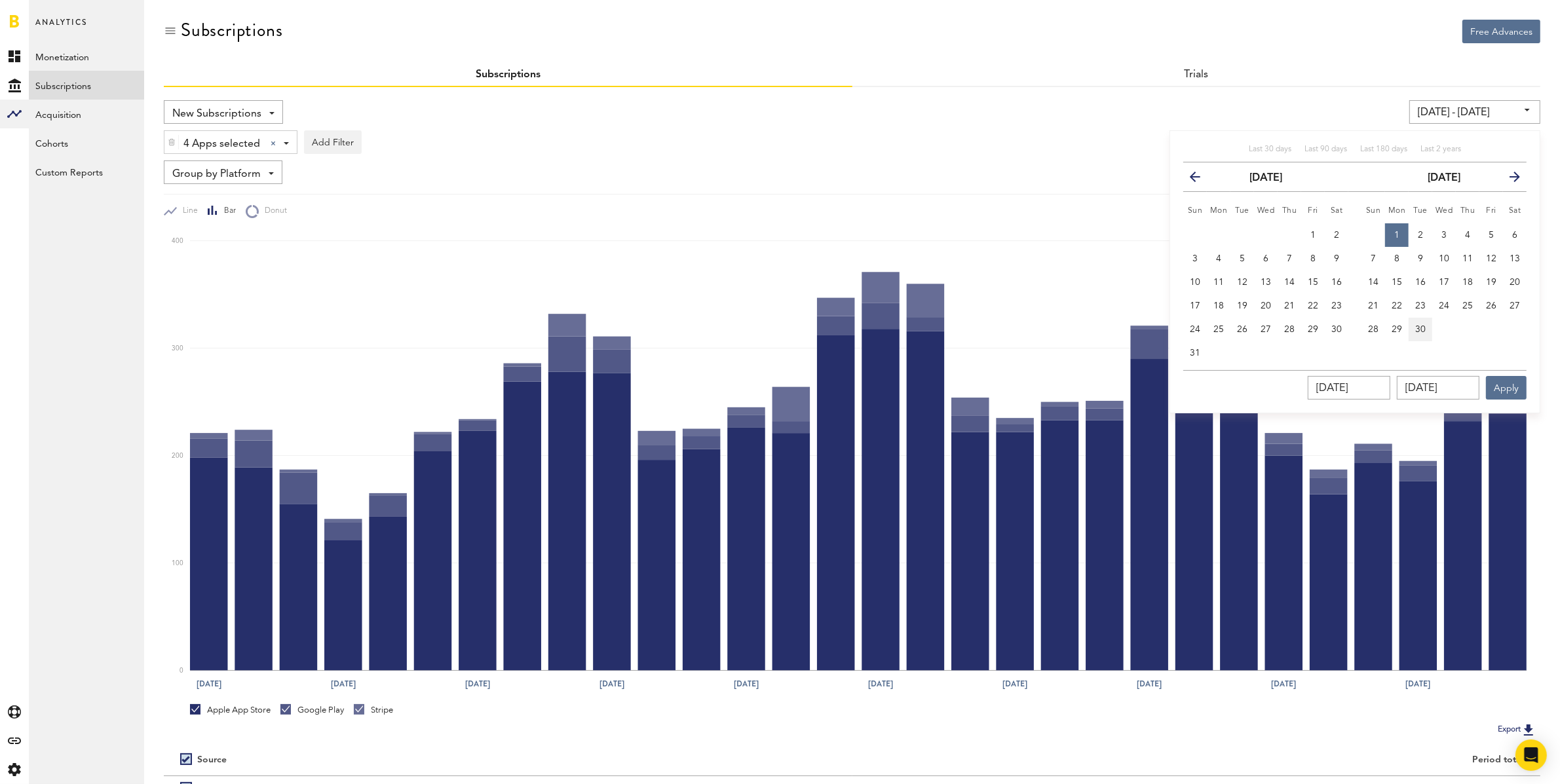
click at [1424, 324] on button "30" at bounding box center [1420, 329] width 24 height 24
type input "[DATE] - [DATE]"
type input "[DATE]"
drag, startPoint x: 1503, startPoint y: 382, endPoint x: 1432, endPoint y: 401, distance: 73.5
click at [1503, 383] on button "Apply" at bounding box center [1506, 387] width 41 height 24
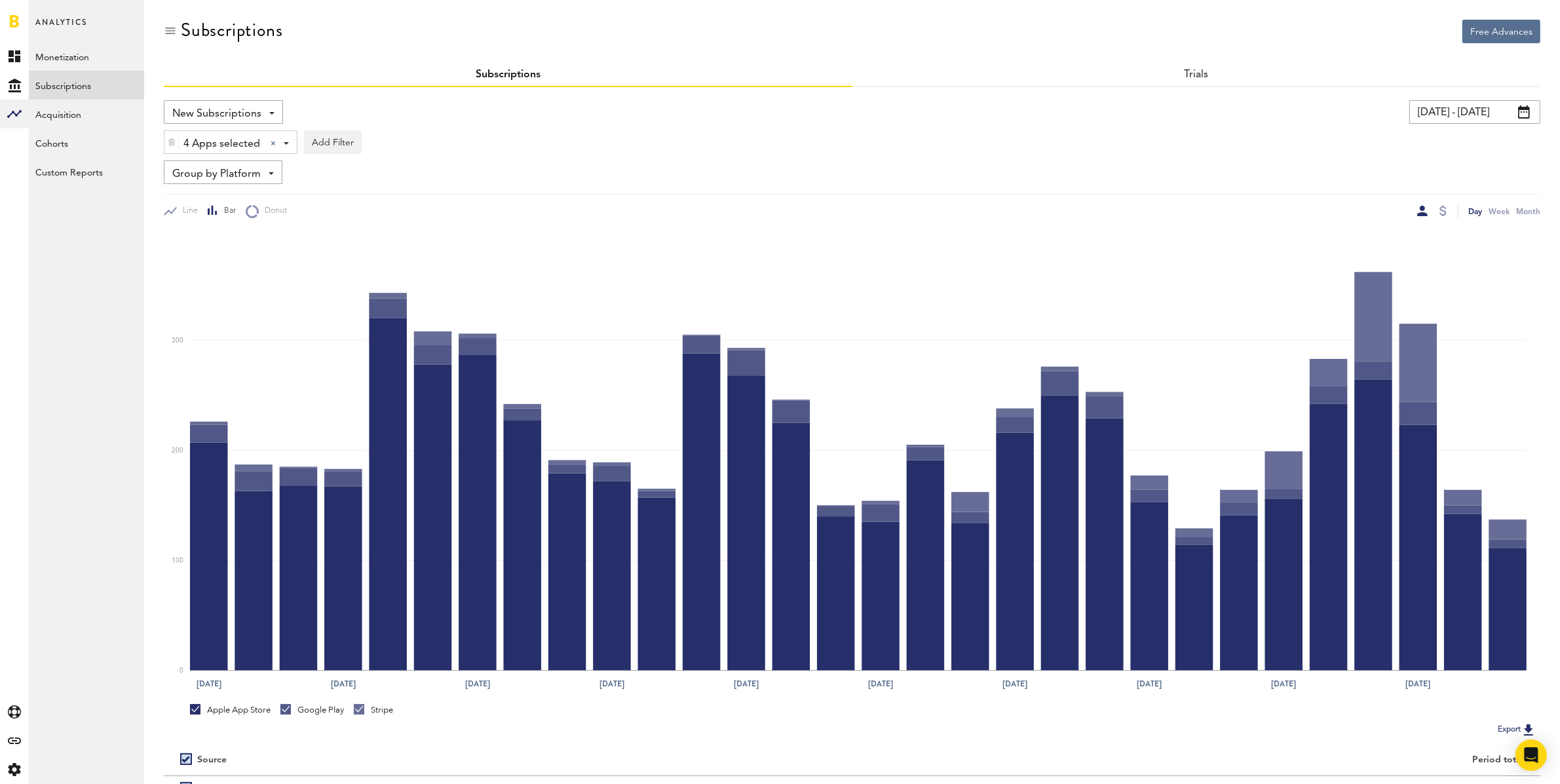
click at [1485, 106] on input "[DATE] - [DATE]" at bounding box center [1474, 112] width 131 height 24
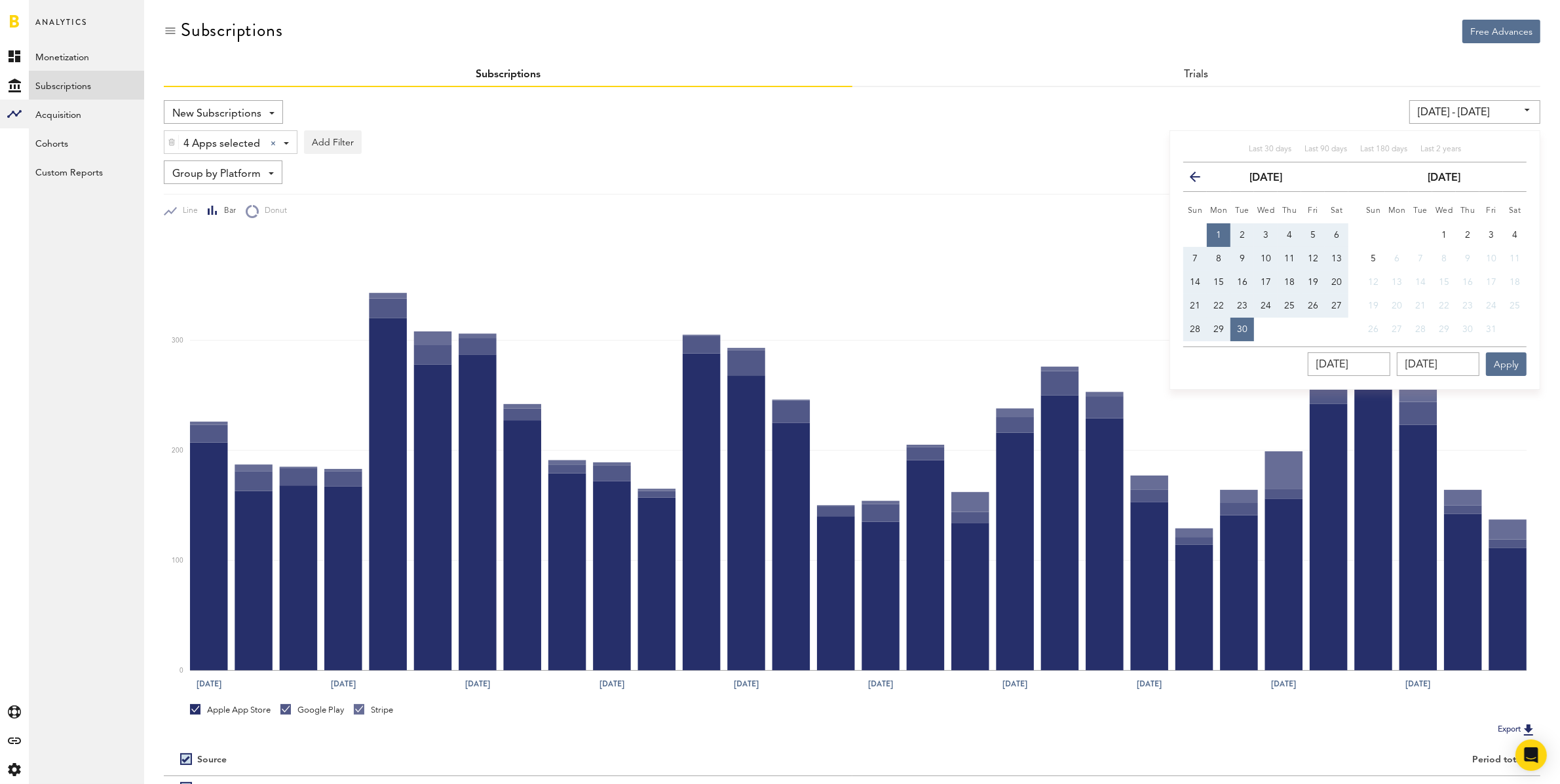
click at [1200, 179] on icon "button" at bounding box center [1200, 179] width 0 height 0
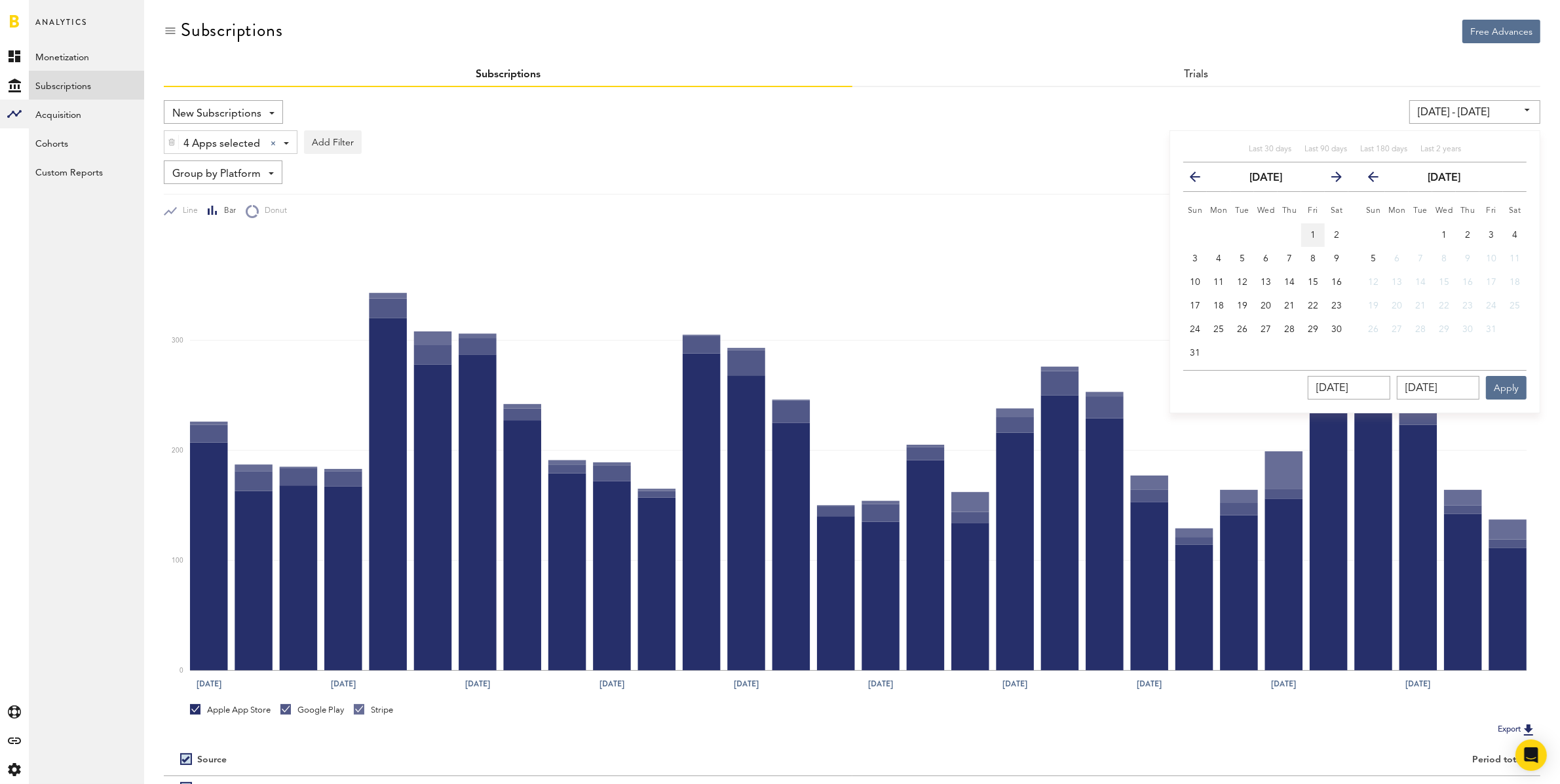
click at [1307, 224] on button "1" at bounding box center [1313, 235] width 24 height 24
type input "[DATE] - [DATE]"
type input "[DATE]"
click at [1189, 349] on button "31" at bounding box center [1195, 353] width 24 height 24
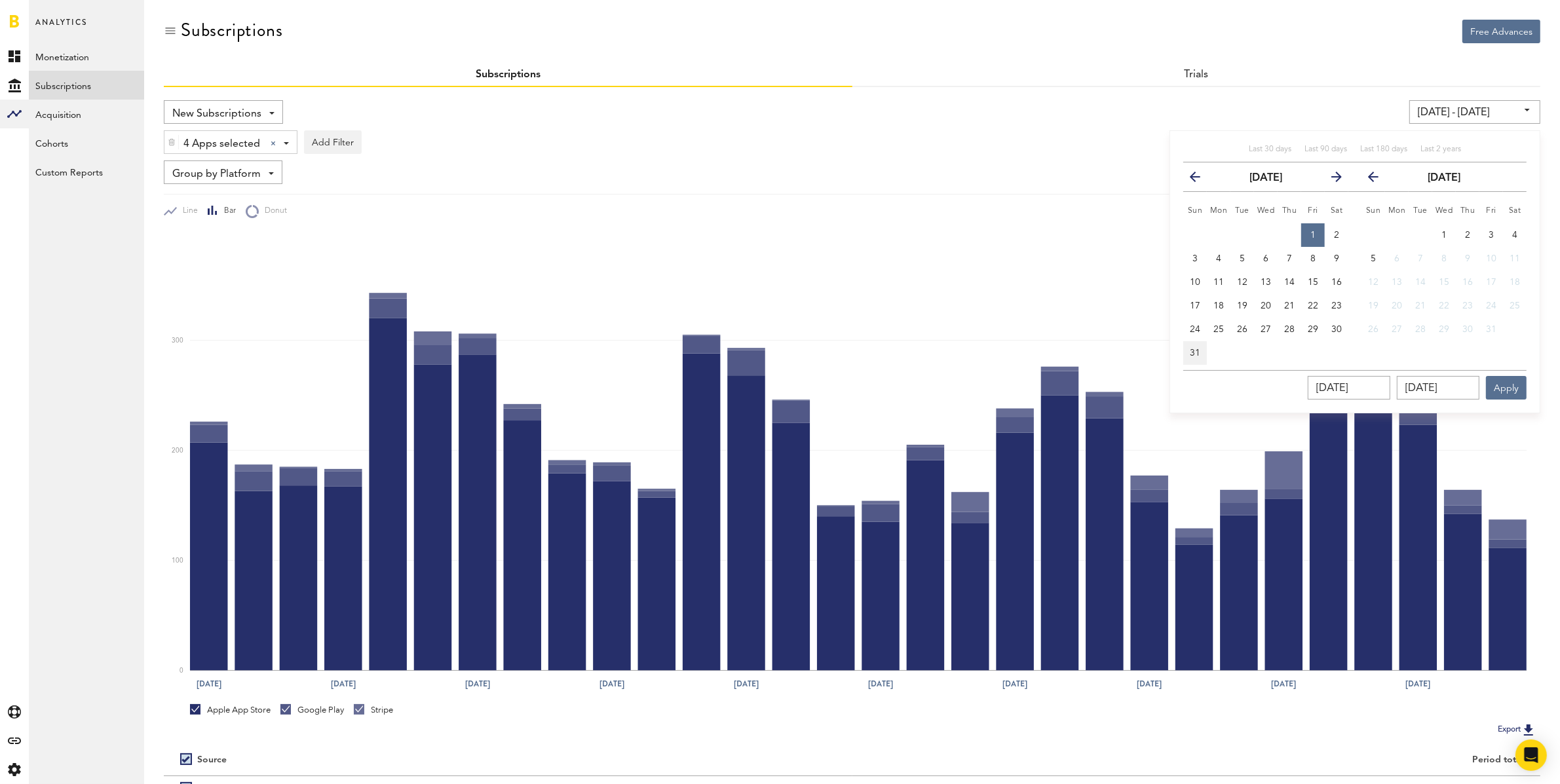
type input "[DATE] - [DATE]"
type input "[DATE]"
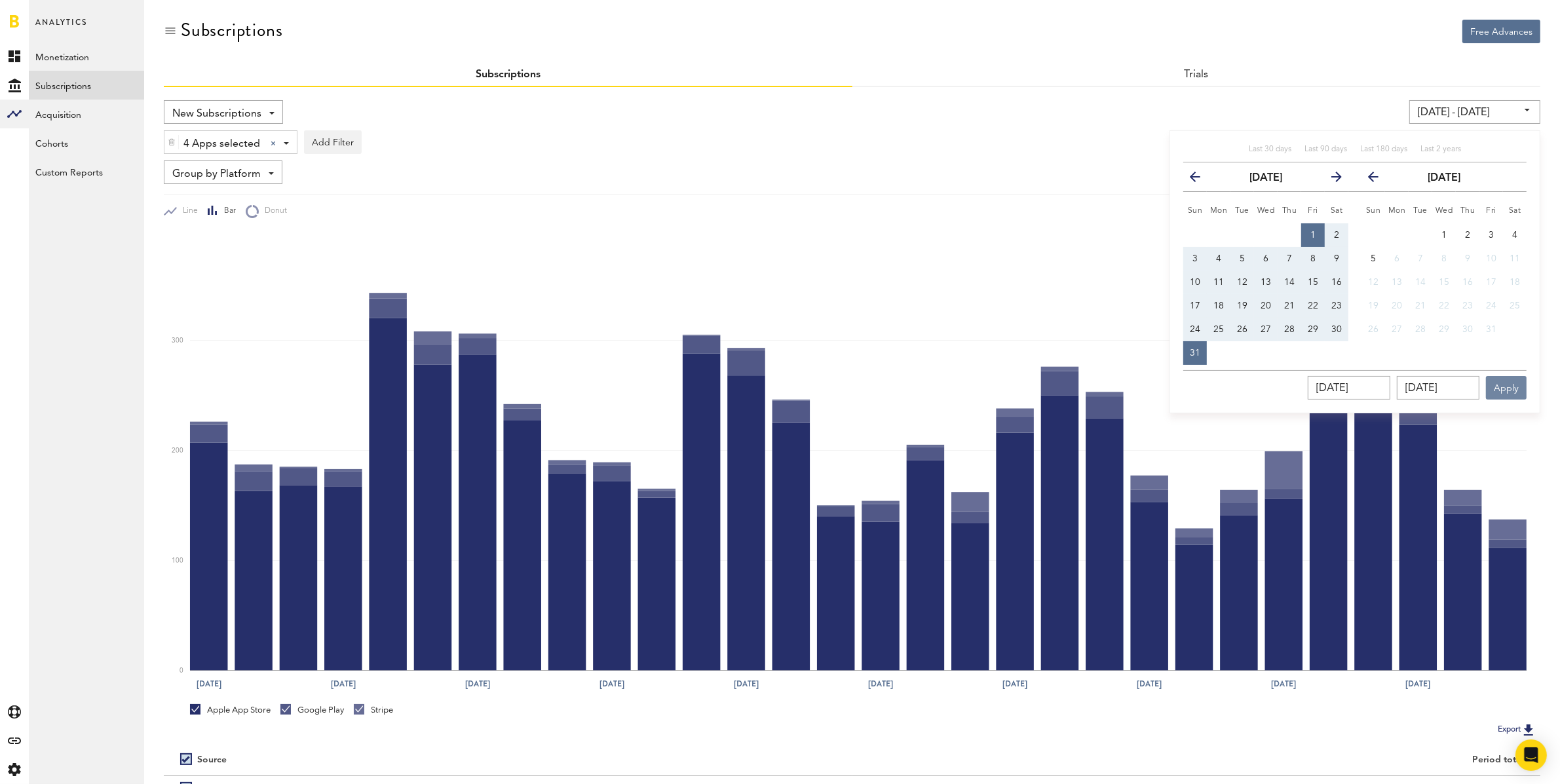
click at [1513, 379] on button "Apply" at bounding box center [1506, 387] width 41 height 24
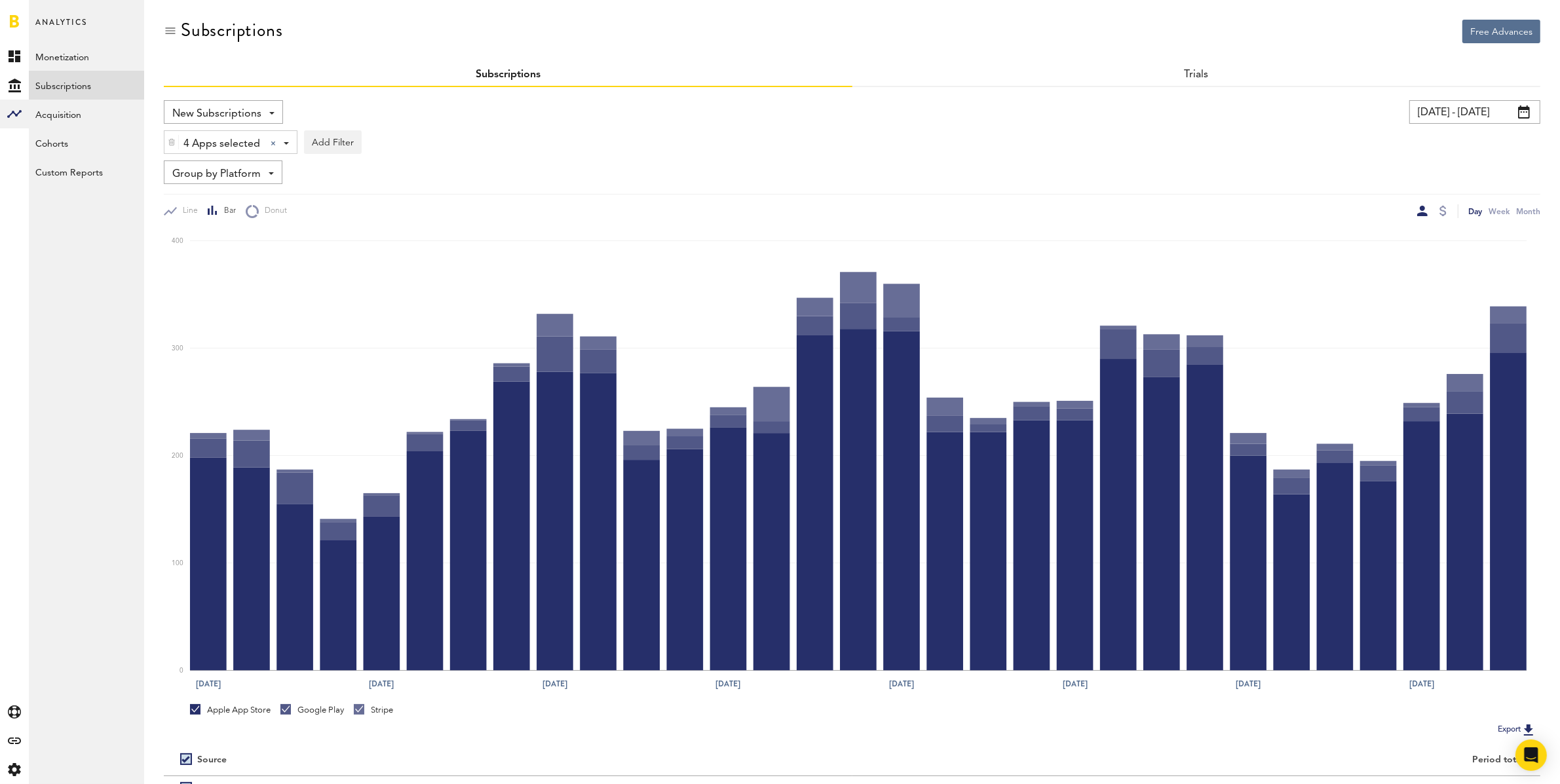
click at [1474, 116] on input "[DATE] - [DATE]" at bounding box center [1474, 112] width 131 height 24
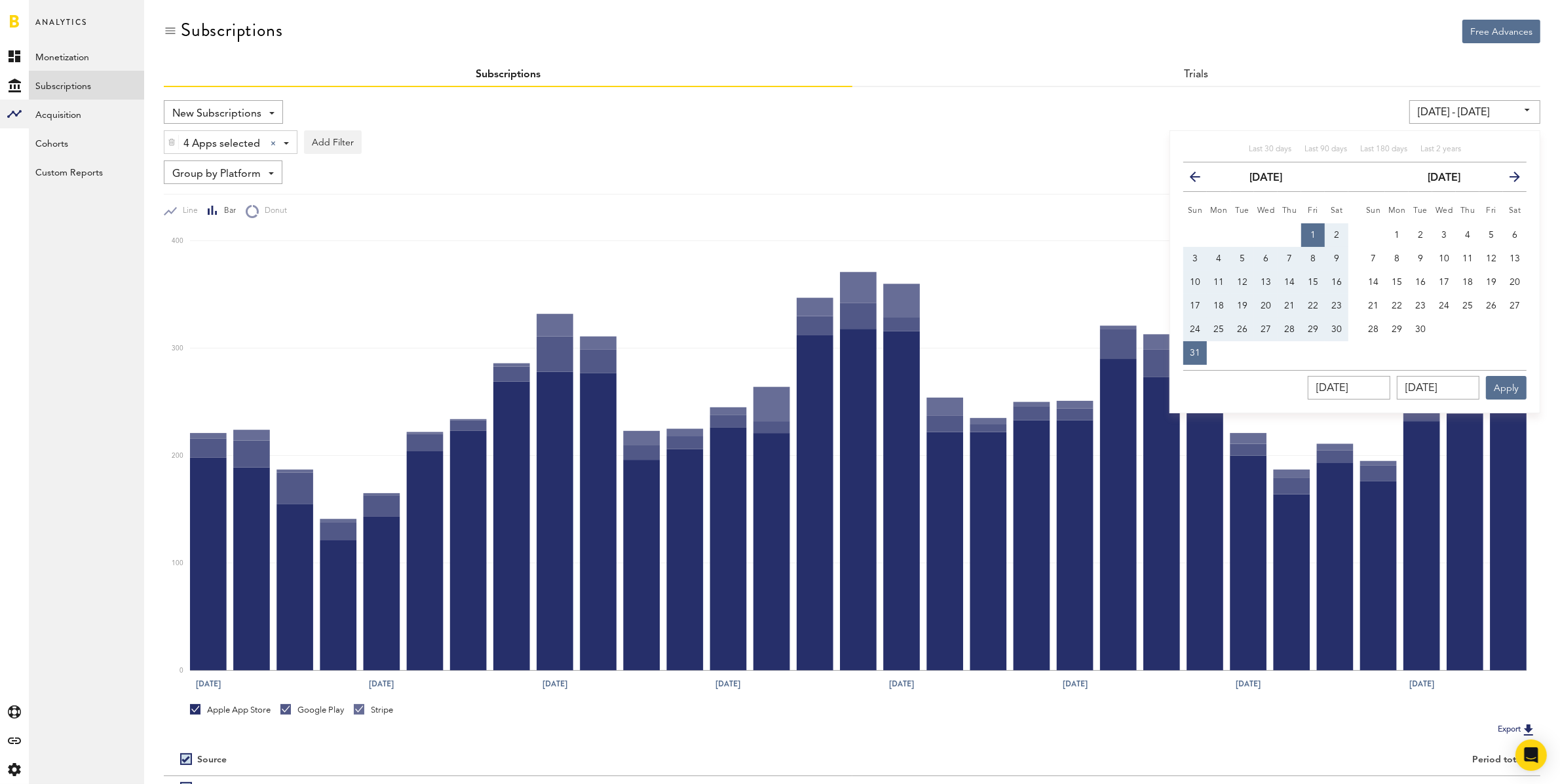
click at [1200, 179] on icon "button" at bounding box center [1200, 179] width 0 height 0
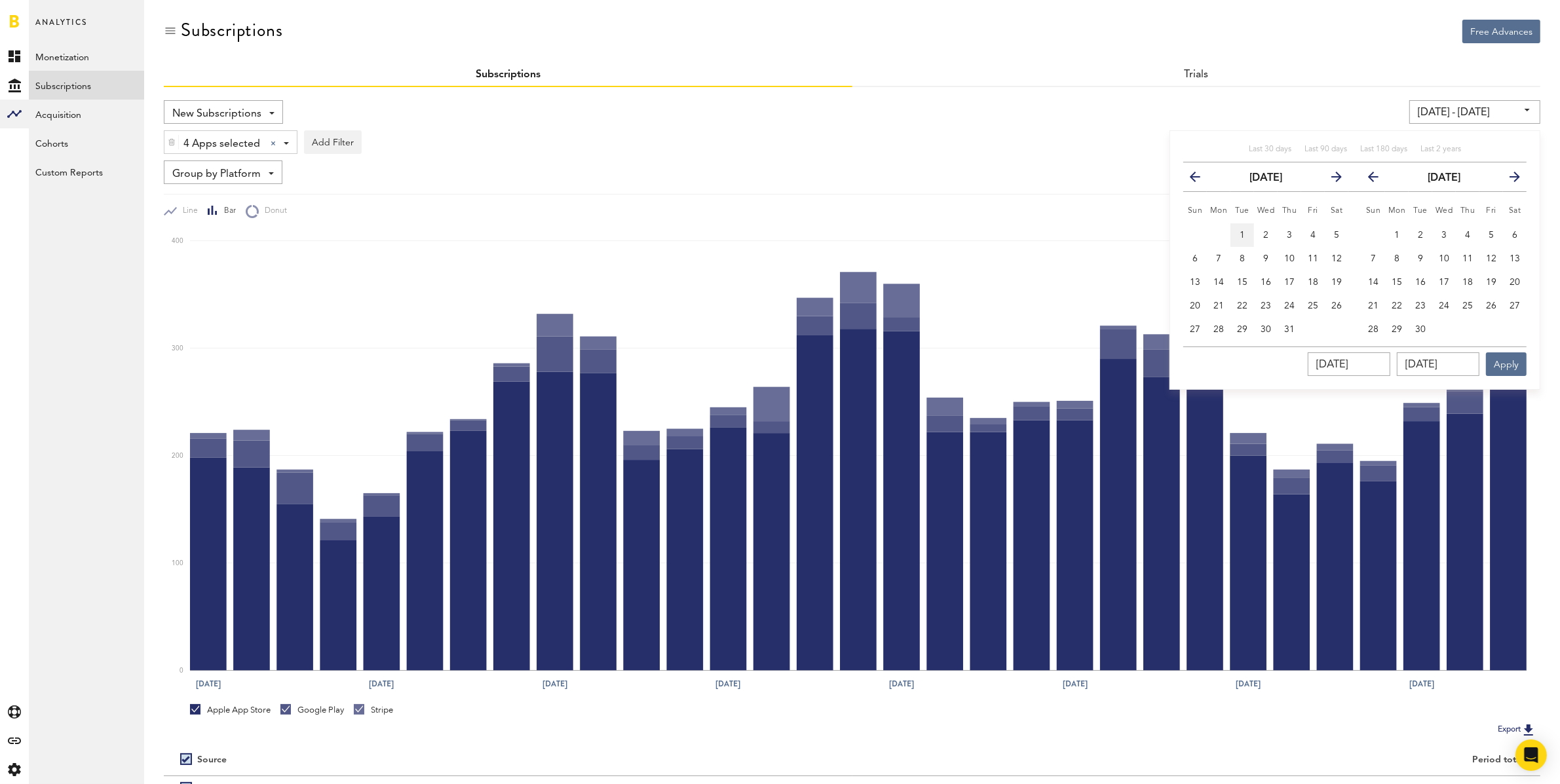
click at [1244, 231] on span "1" at bounding box center [1242, 235] width 6 height 9
type input "[DATE] - [DATE]"
type input "[DATE]"
click at [1289, 325] on span "31" at bounding box center [1288, 330] width 10 height 9
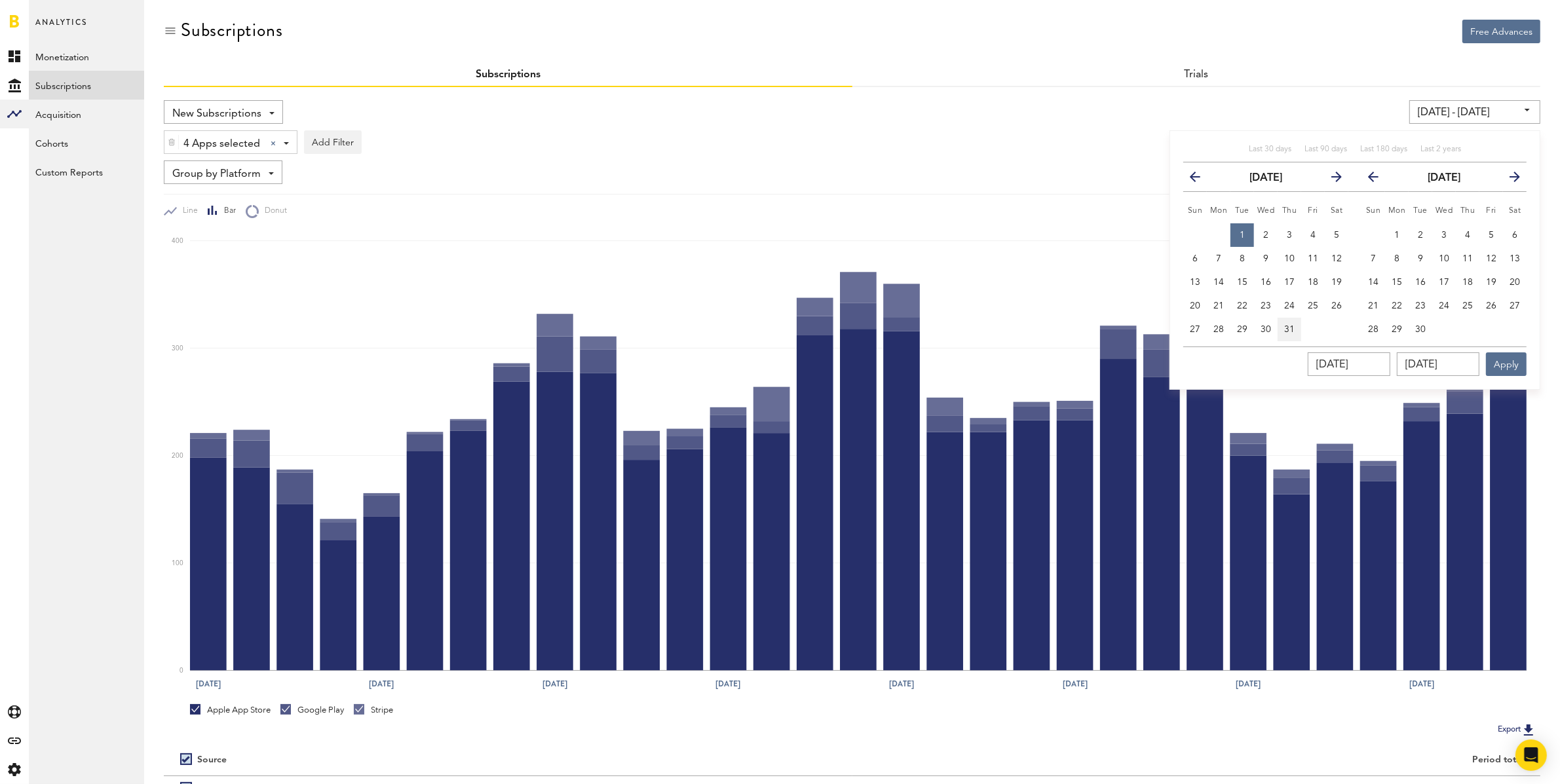
type input "[DATE] - [DATE]"
type input "[DATE]"
click at [1510, 362] on button "Apply" at bounding box center [1506, 364] width 41 height 24
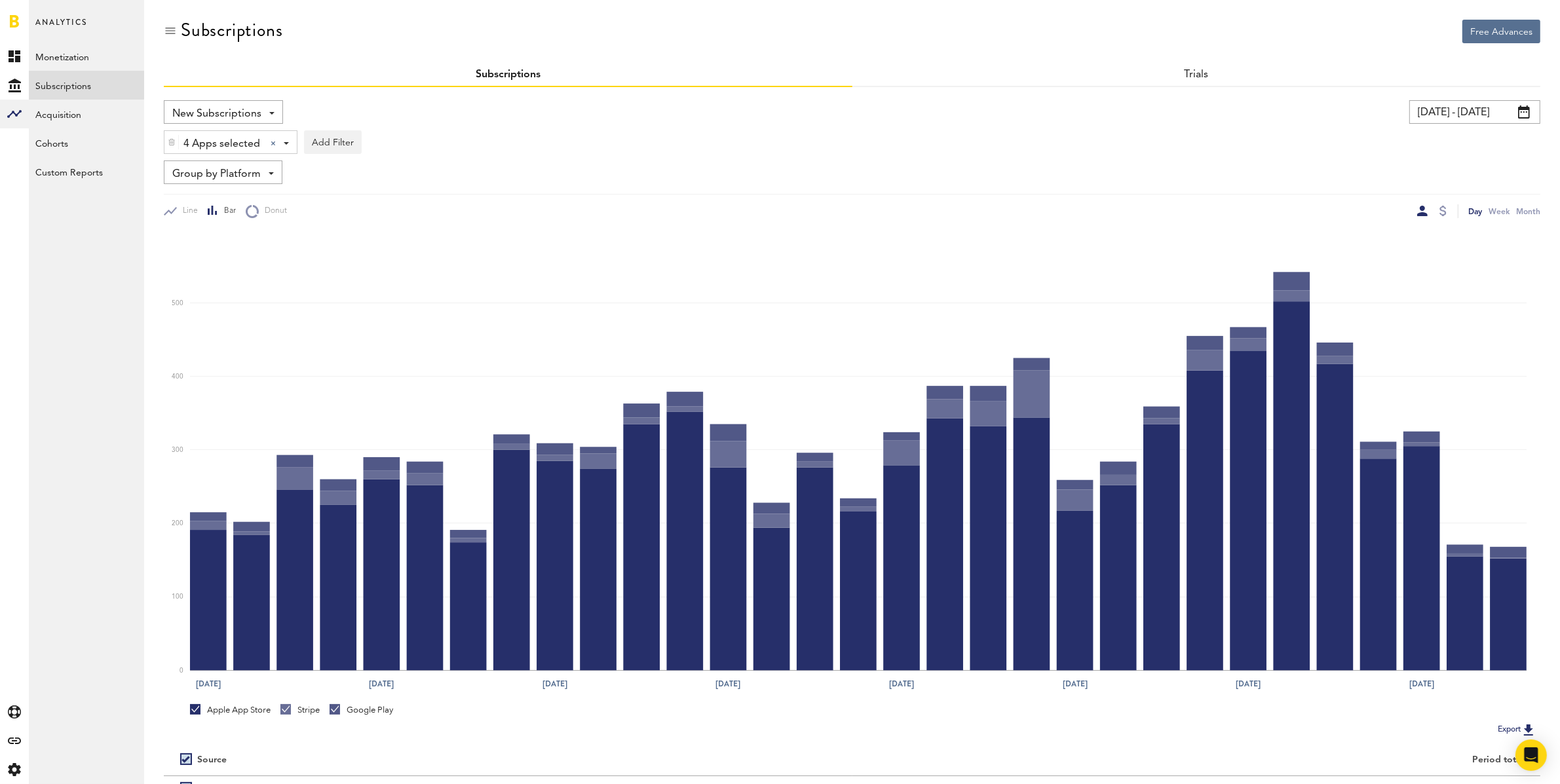
click at [1470, 109] on input "[DATE] - [DATE]" at bounding box center [1474, 112] width 131 height 24
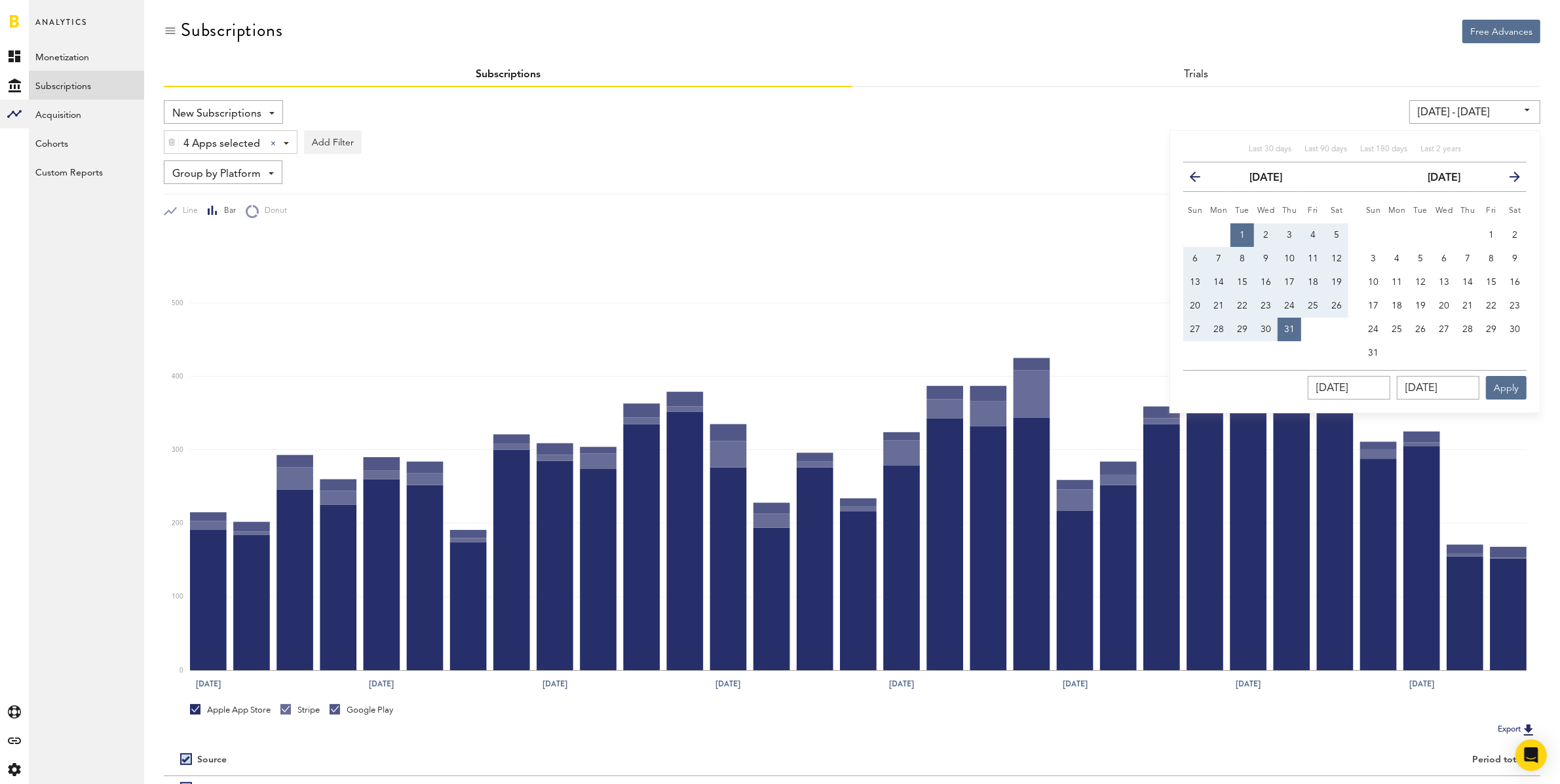
click at [1509, 179] on icon "button" at bounding box center [1509, 179] width 0 height 0
click at [1398, 231] on span "1" at bounding box center [1396, 235] width 6 height 9
type input "[DATE] - [DATE]"
type input "[DATE]"
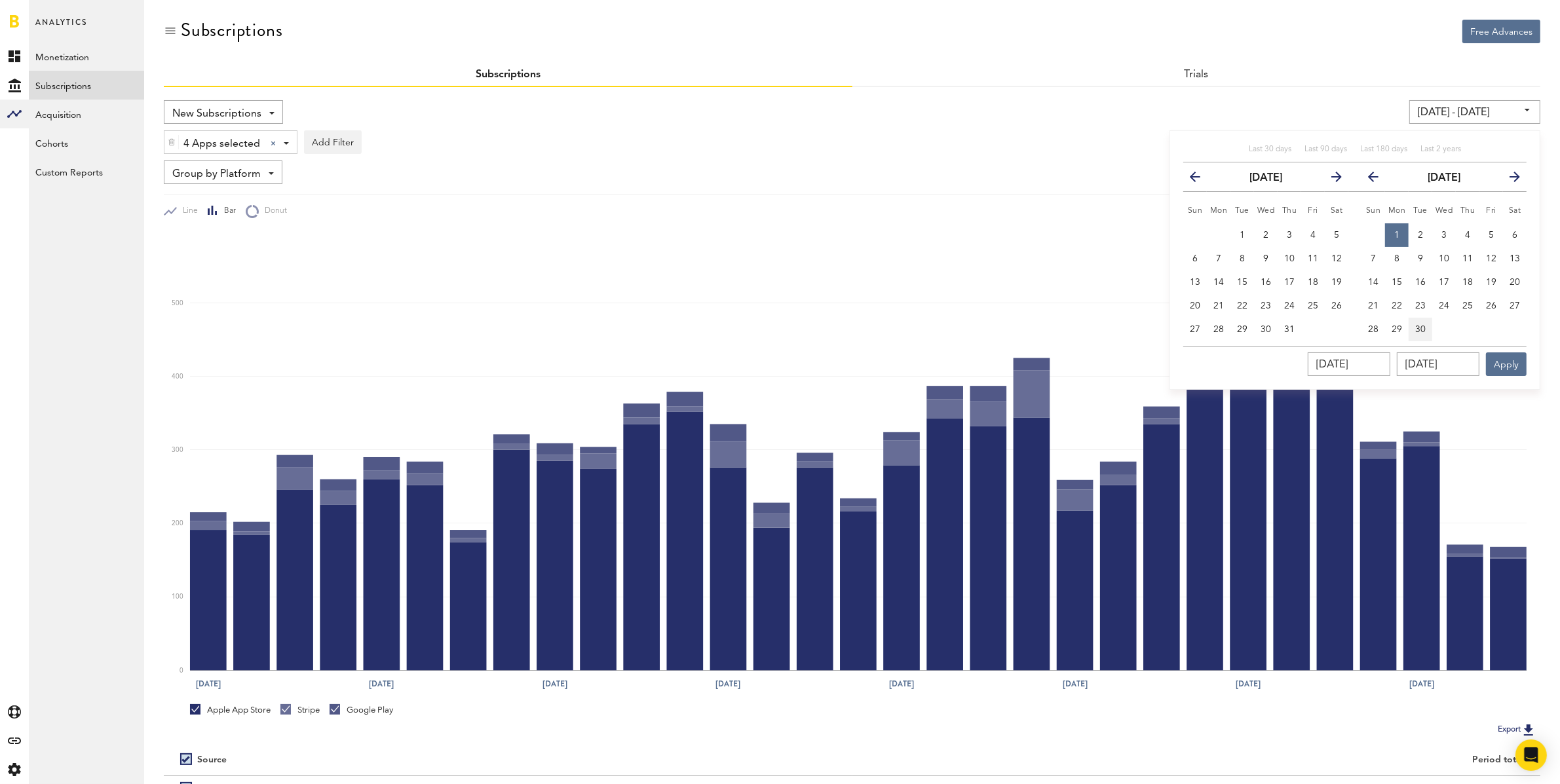
click at [1421, 328] on span "30" at bounding box center [1420, 330] width 10 height 9
type input "[DATE] - [DATE]"
type input "[DATE]"
drag, startPoint x: 1501, startPoint y: 357, endPoint x: 1499, endPoint y: 365, distance: 8.2
click at [1501, 358] on button "Apply" at bounding box center [1506, 364] width 41 height 24
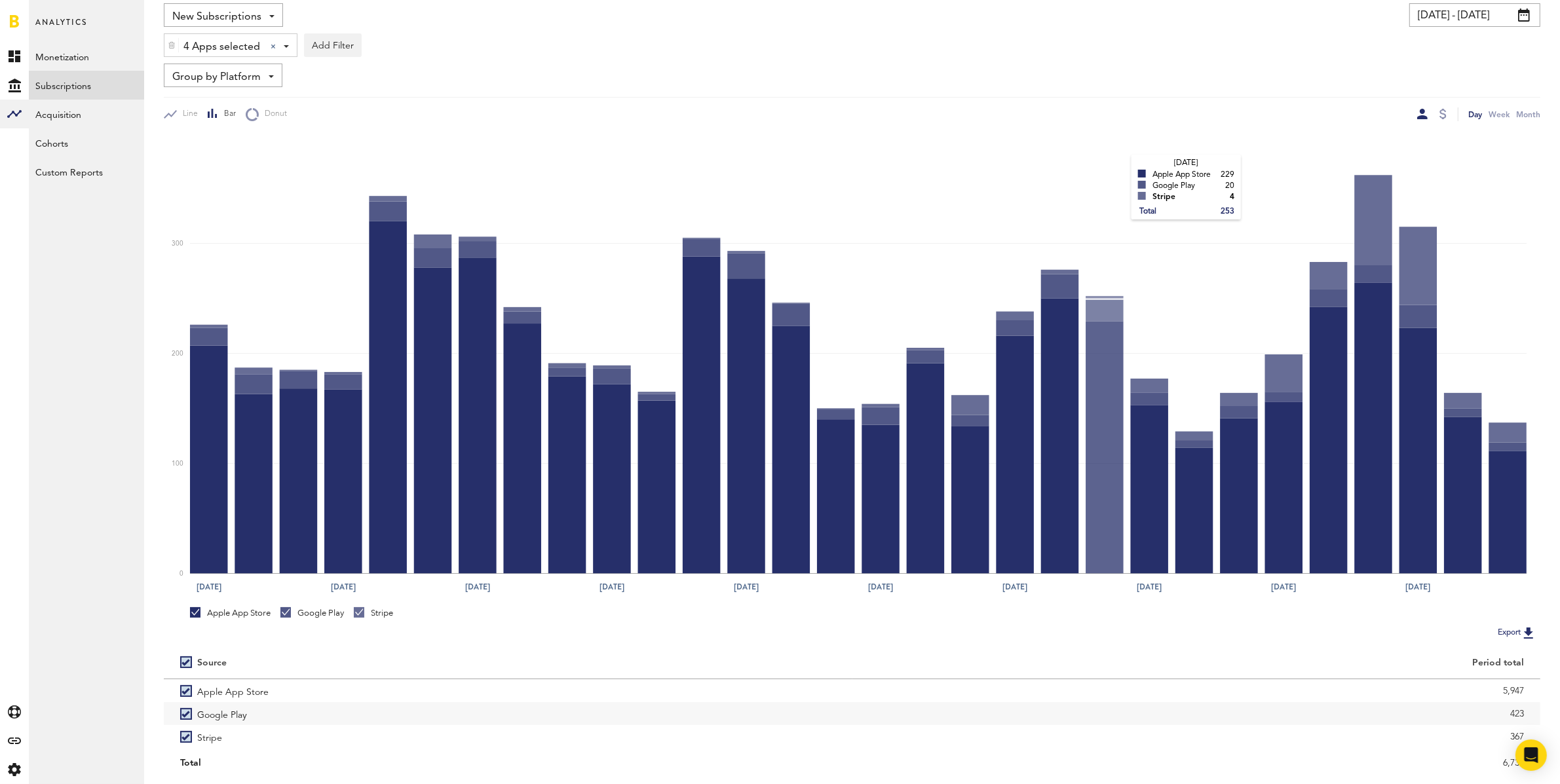
scroll to position [132, 0]
